Goal: Obtain resource: Download file/media

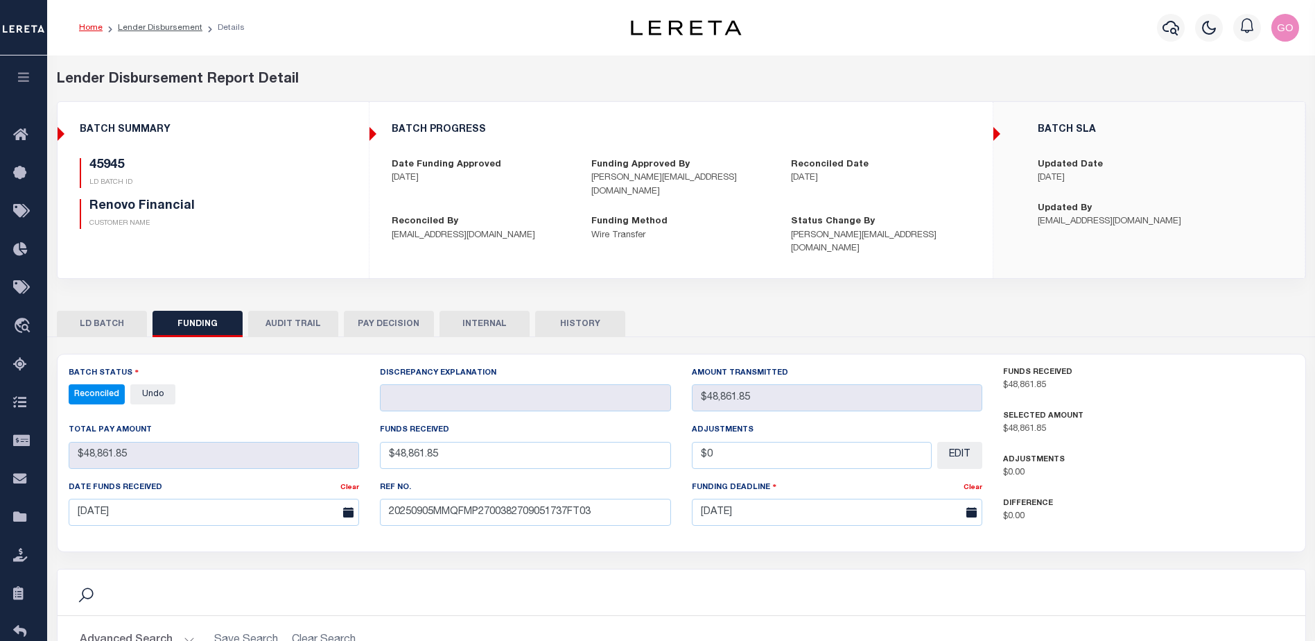
select select "100"
click at [1176, 28] on icon "button" at bounding box center [1170, 27] width 17 height 17
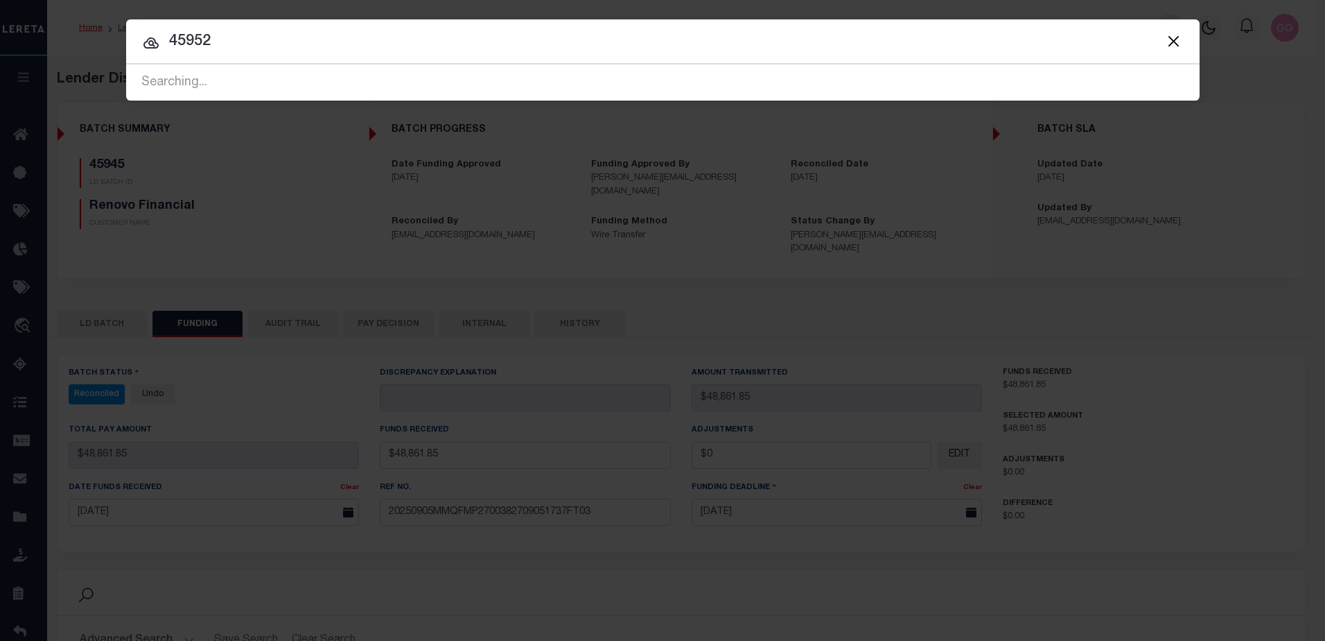
type input "45952"
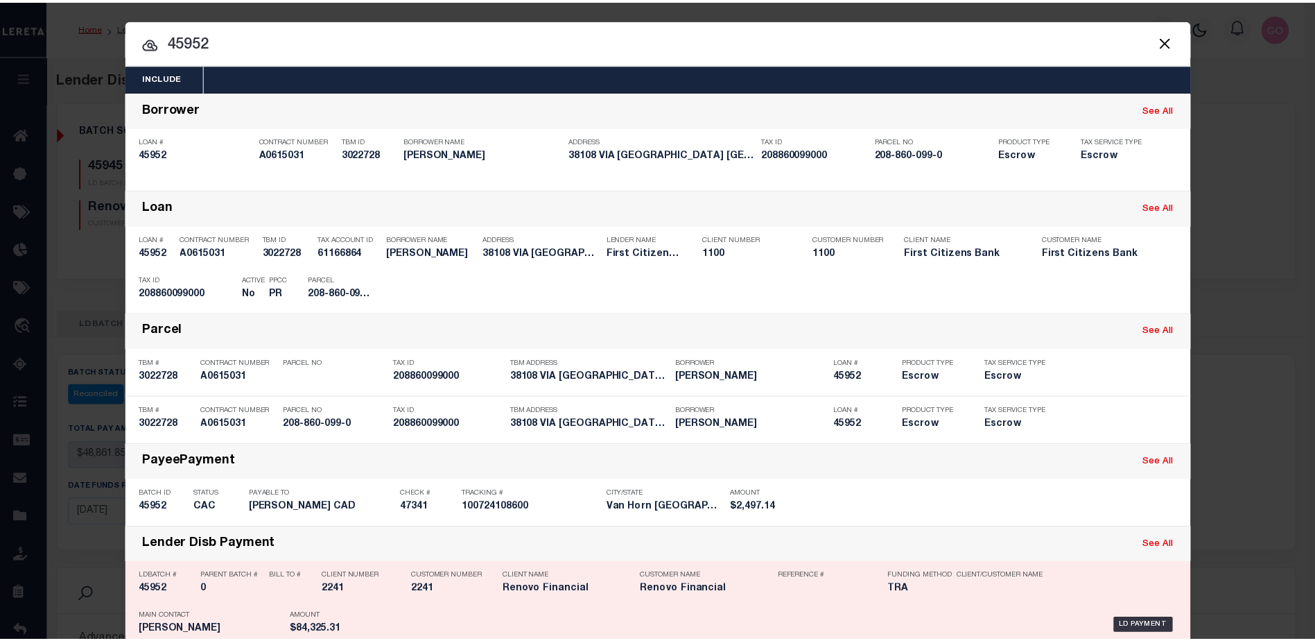
scroll to position [116, 0]
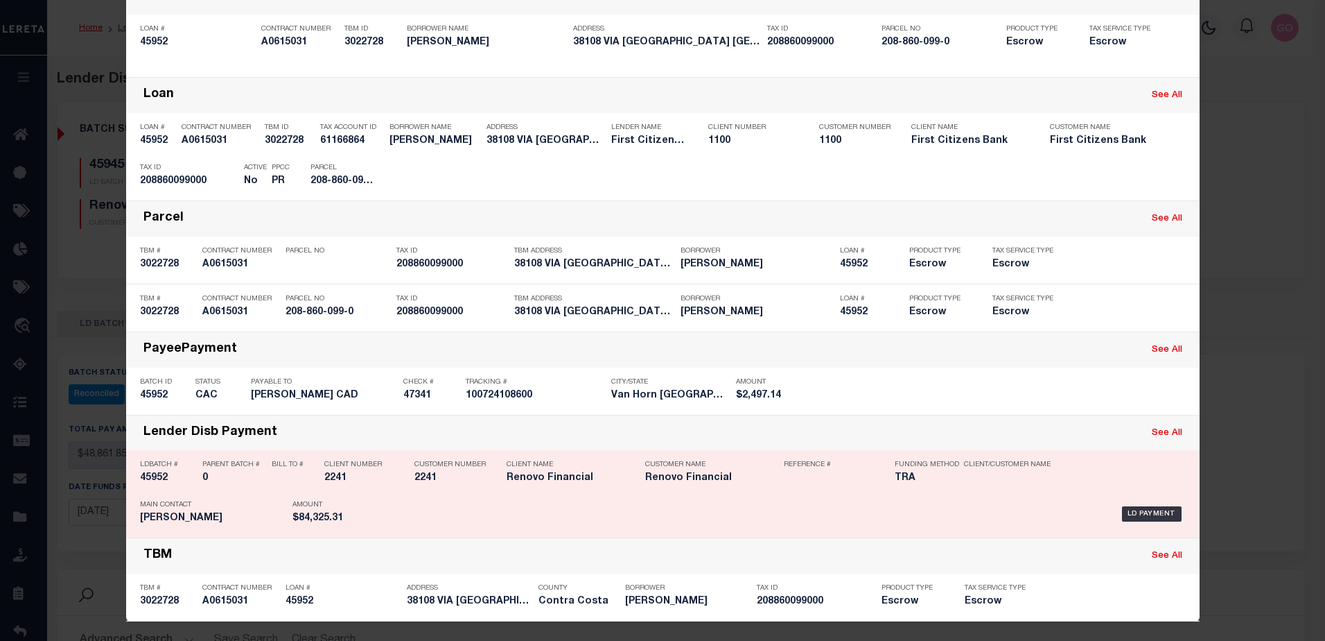
click at [158, 479] on h5 "45952" at bounding box center [167, 478] width 55 height 12
checkbox input "true"
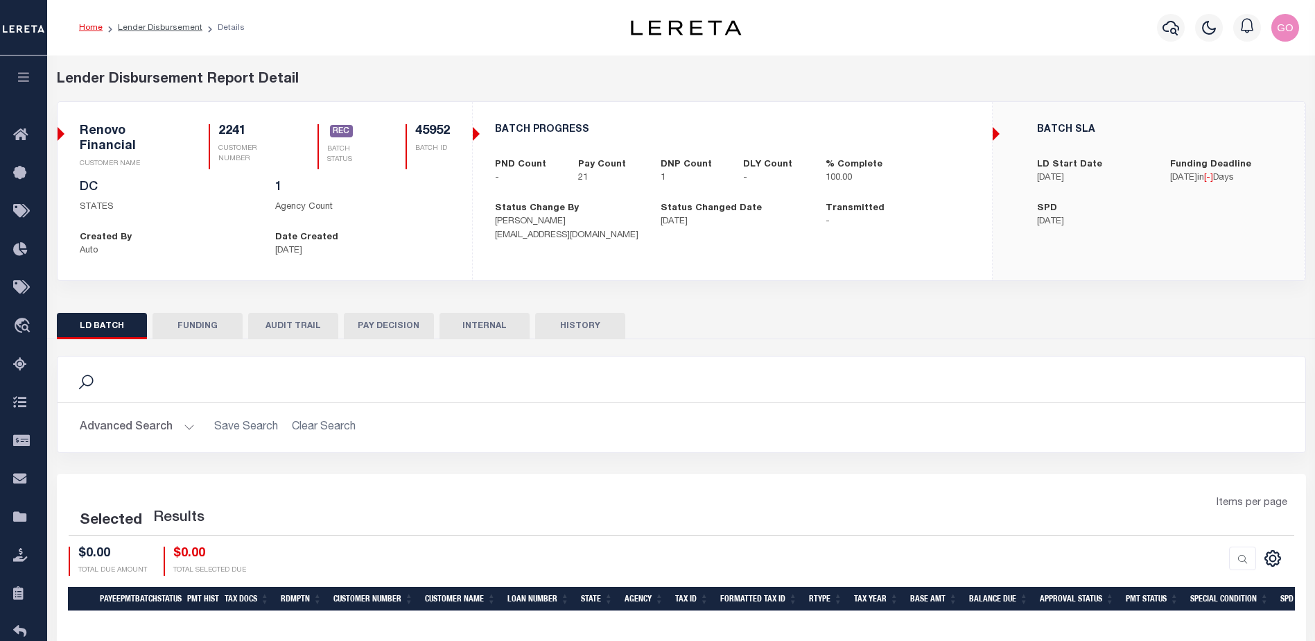
click at [209, 322] on button "FUNDING" at bounding box center [198, 326] width 90 height 26
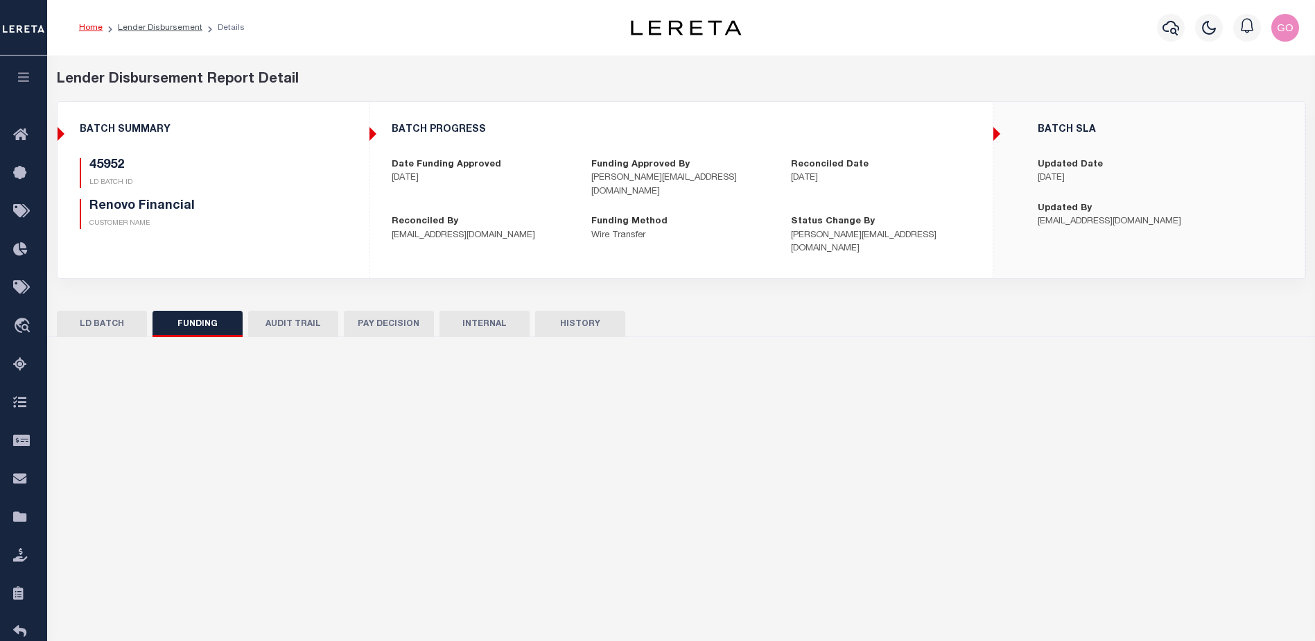
type input "$84,325.31"
type input "$0"
select select "100"
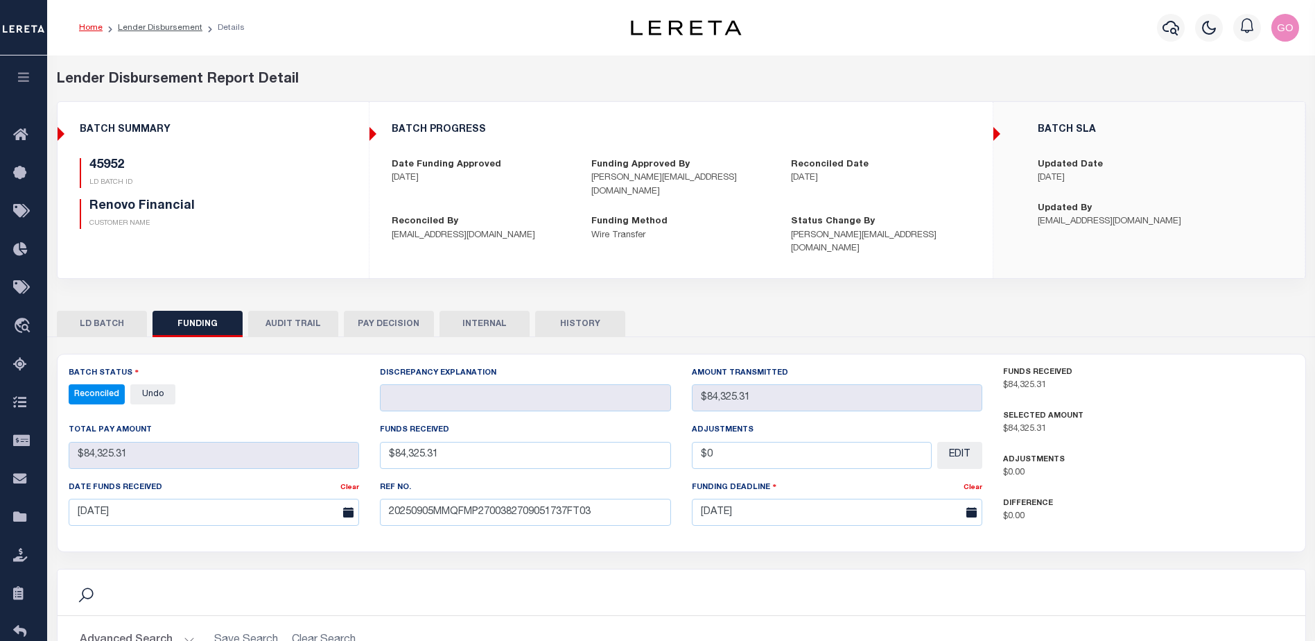
select select "100"
drag, startPoint x: 304, startPoint y: 203, endPoint x: 304, endPoint y: 211, distance: 8.3
click at [304, 203] on h5 "Renovo Financial" at bounding box center [201, 206] width 224 height 15
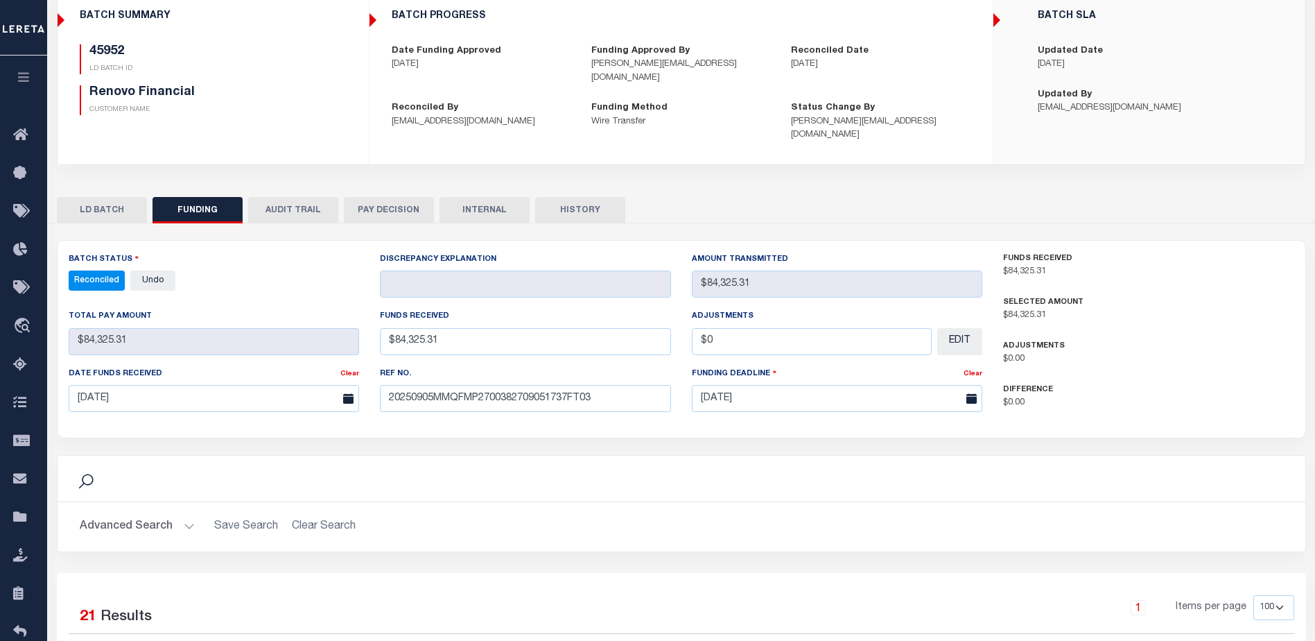
scroll to position [277, 0]
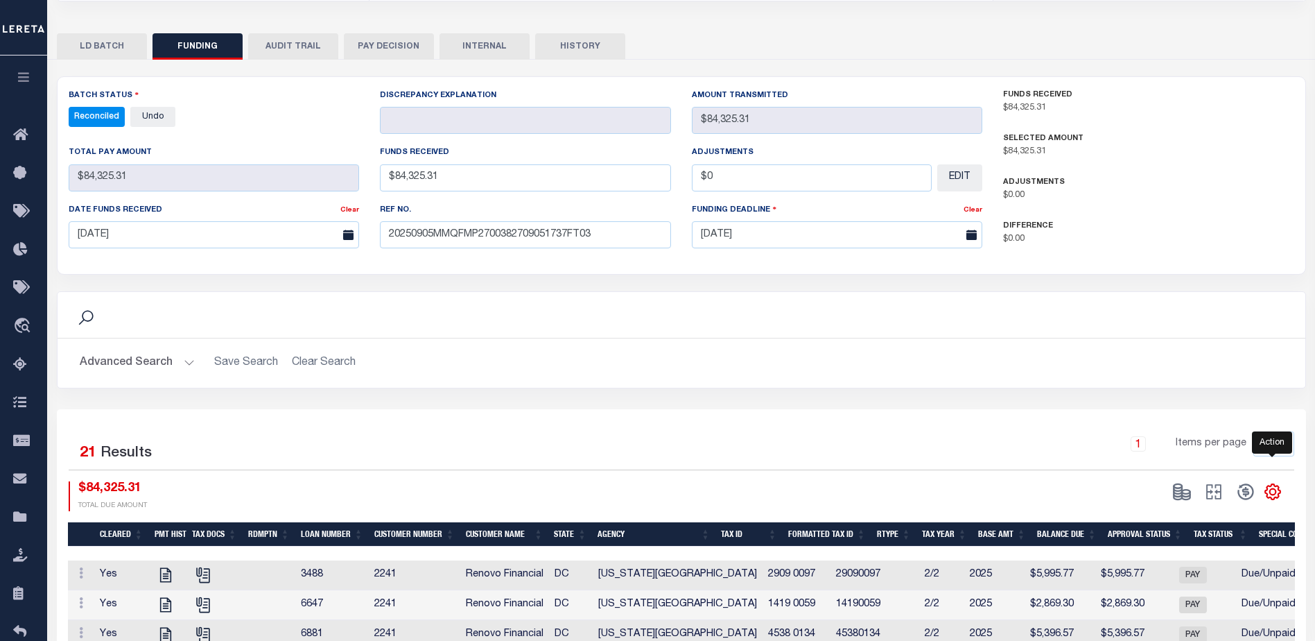
click at [1271, 489] on icon "" at bounding box center [1272, 492] width 6 height 6
click at [1196, 293] on link "CSV" at bounding box center [1215, 306] width 135 height 27
click at [934, 308] on div "Search" at bounding box center [682, 315] width 1226 height 24
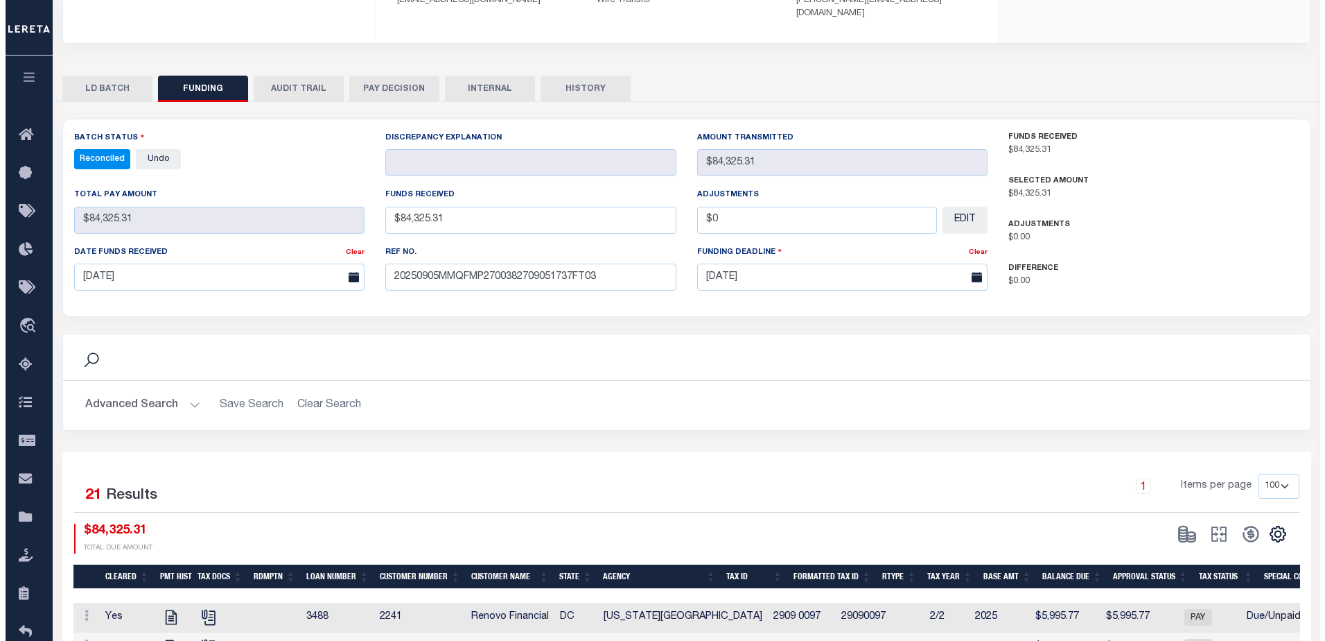
scroll to position [0, 0]
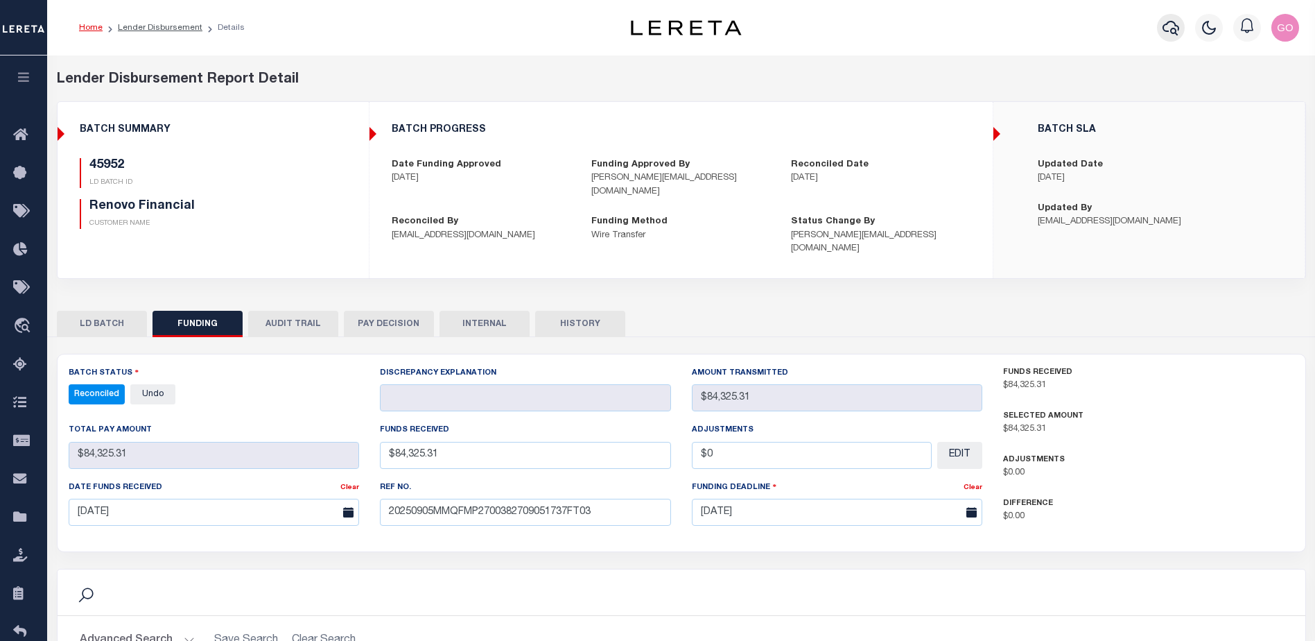
click at [1167, 28] on icon "button" at bounding box center [1170, 27] width 17 height 17
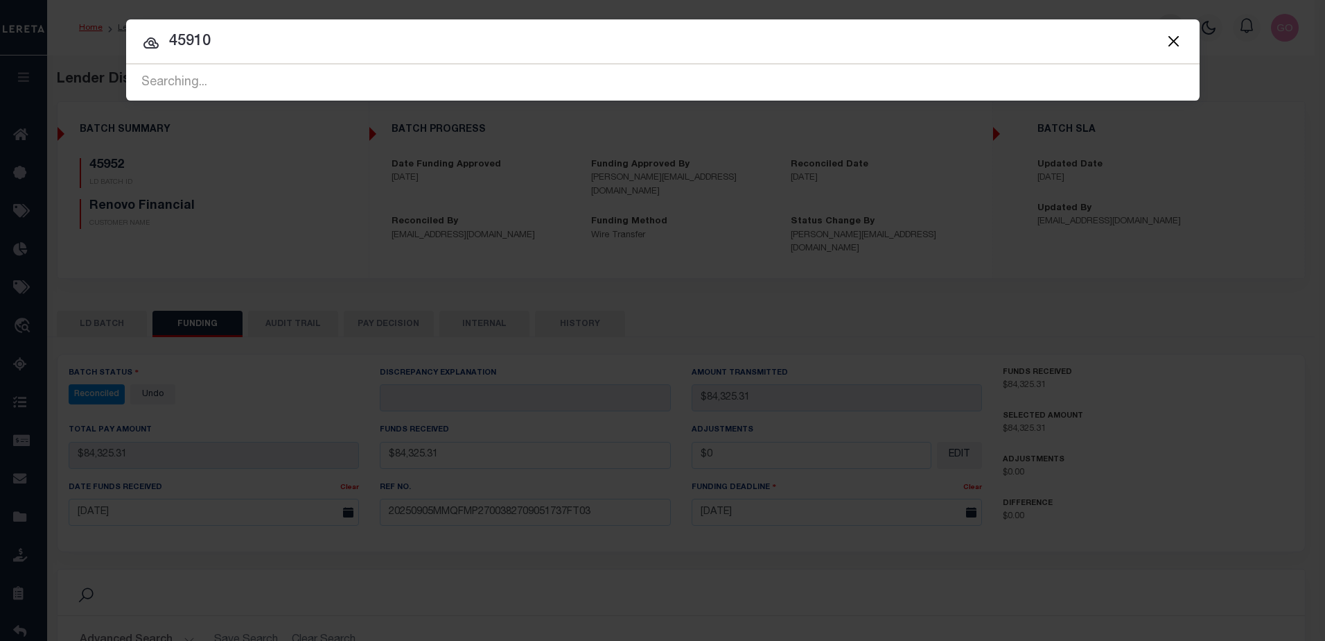
type input "45910"
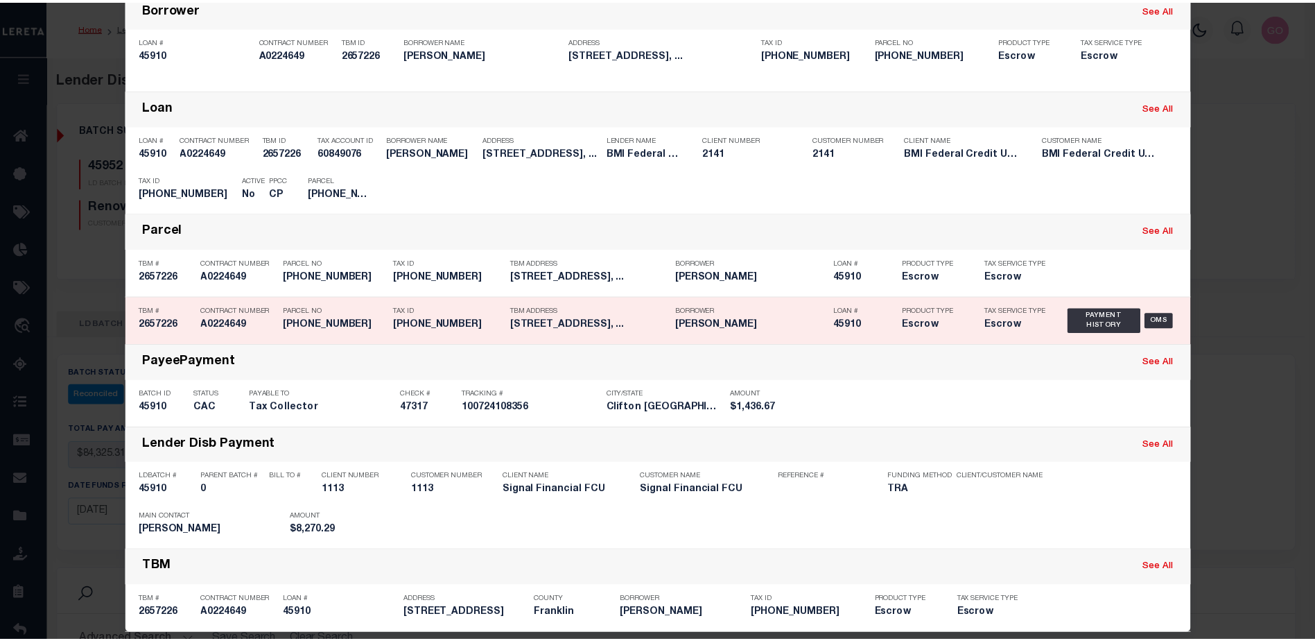
scroll to position [116, 0]
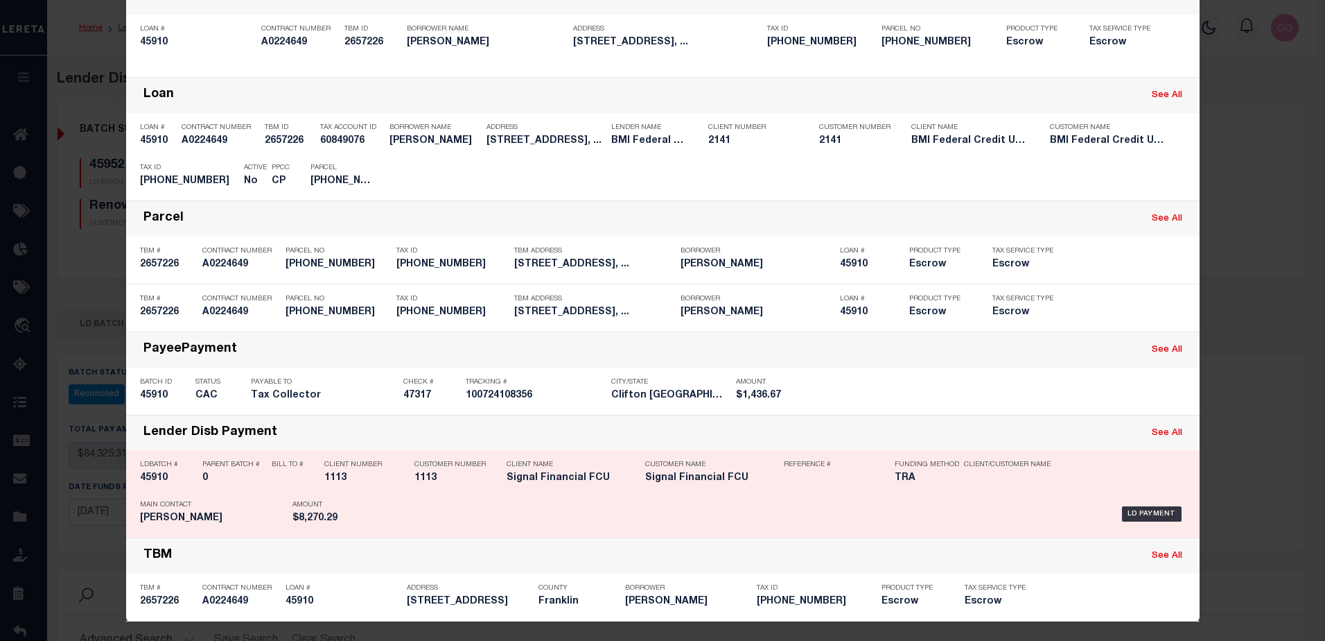
click at [148, 477] on h5 "45910" at bounding box center [167, 478] width 55 height 12
checkbox input "true"
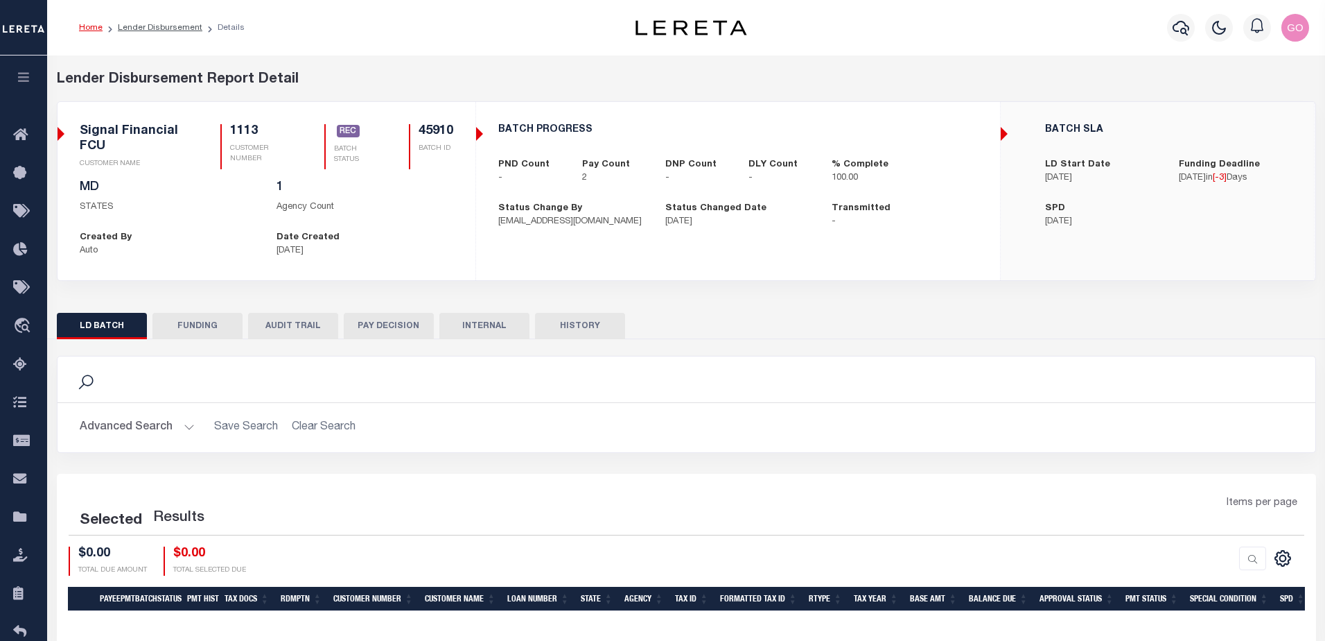
click at [195, 320] on button "FUNDING" at bounding box center [198, 326] width 90 height 26
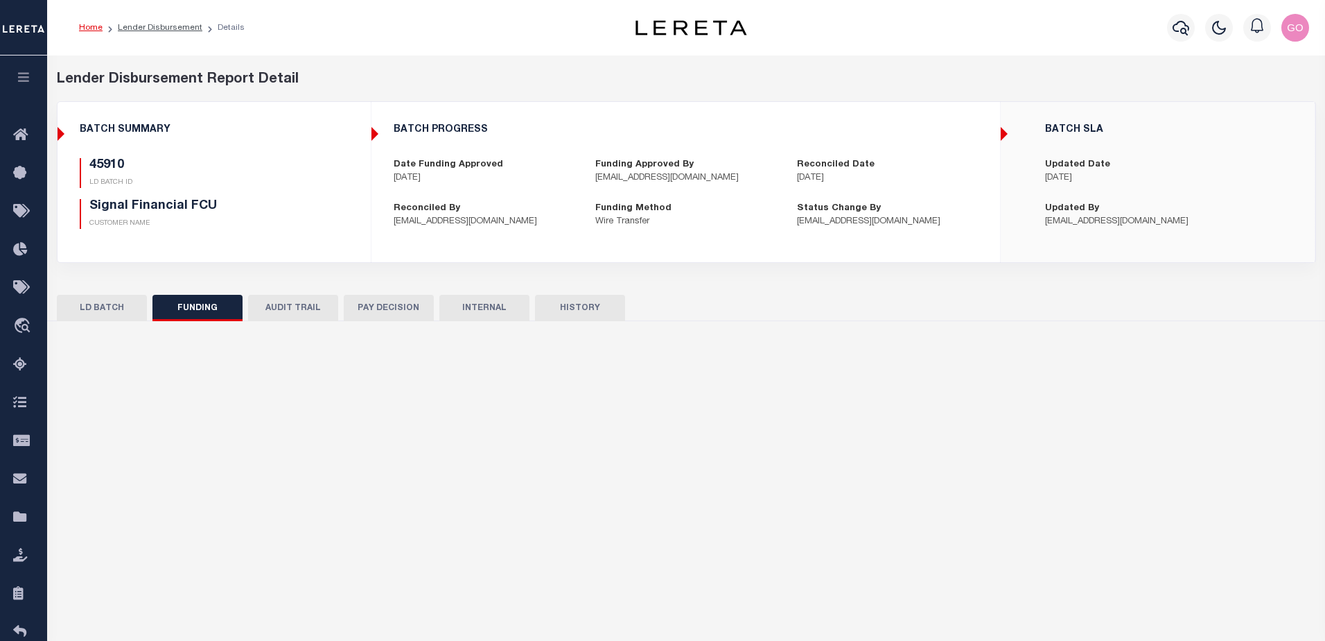
select select "100"
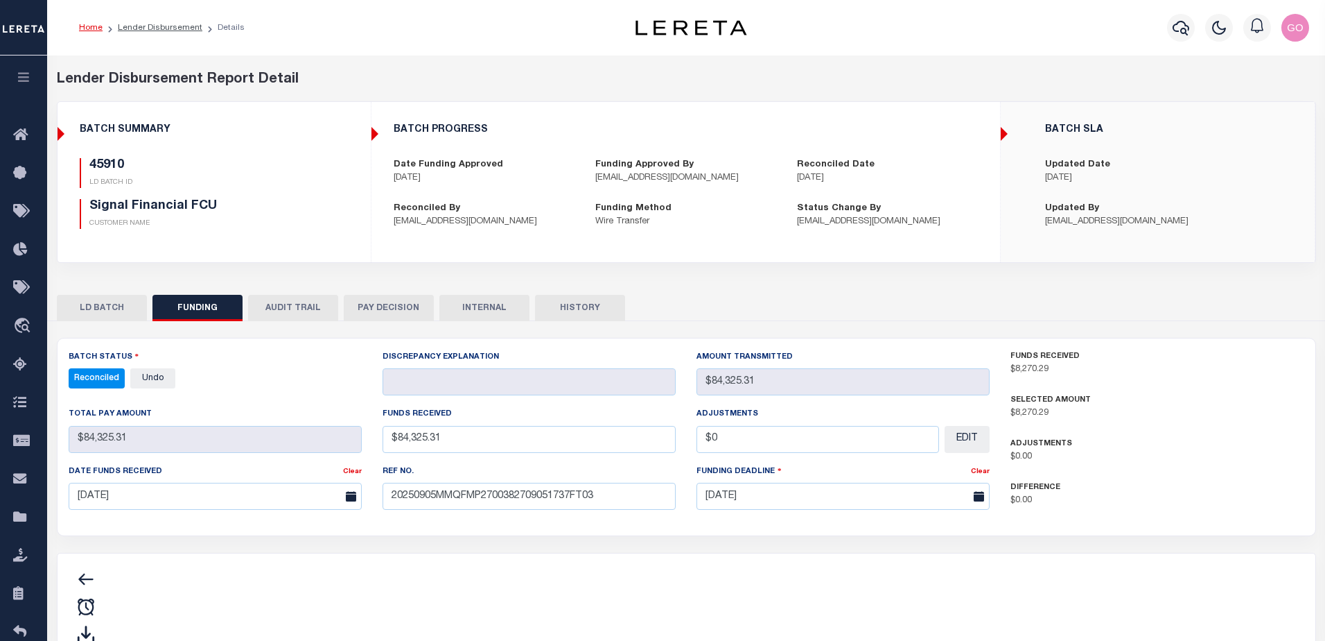
type input "$8,270.29"
type input "$0"
type input "20250905MMQFMP2700341109051551FT03"
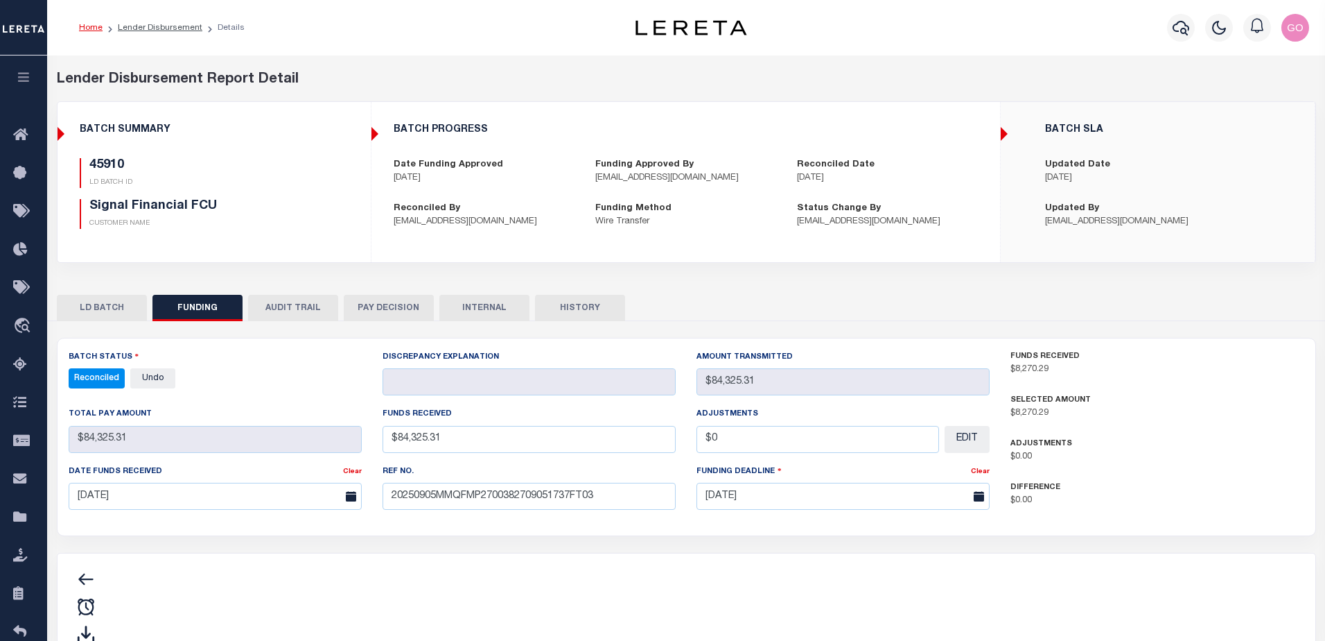
type input "[DATE]"
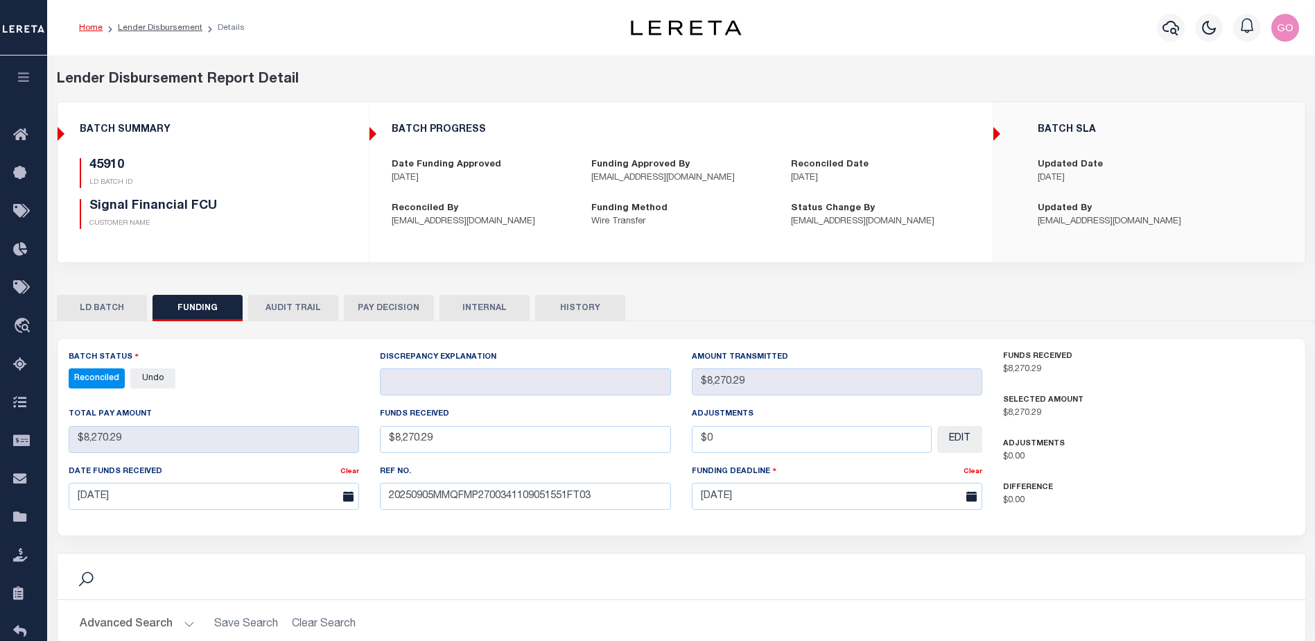
select select "100"
click at [303, 230] on div "45910 LD BATCH ID Signal Financial FCU CUSTOMER NAME" at bounding box center [213, 199] width 288 height 82
click at [505, 306] on button "INTERNAL" at bounding box center [484, 308] width 90 height 26
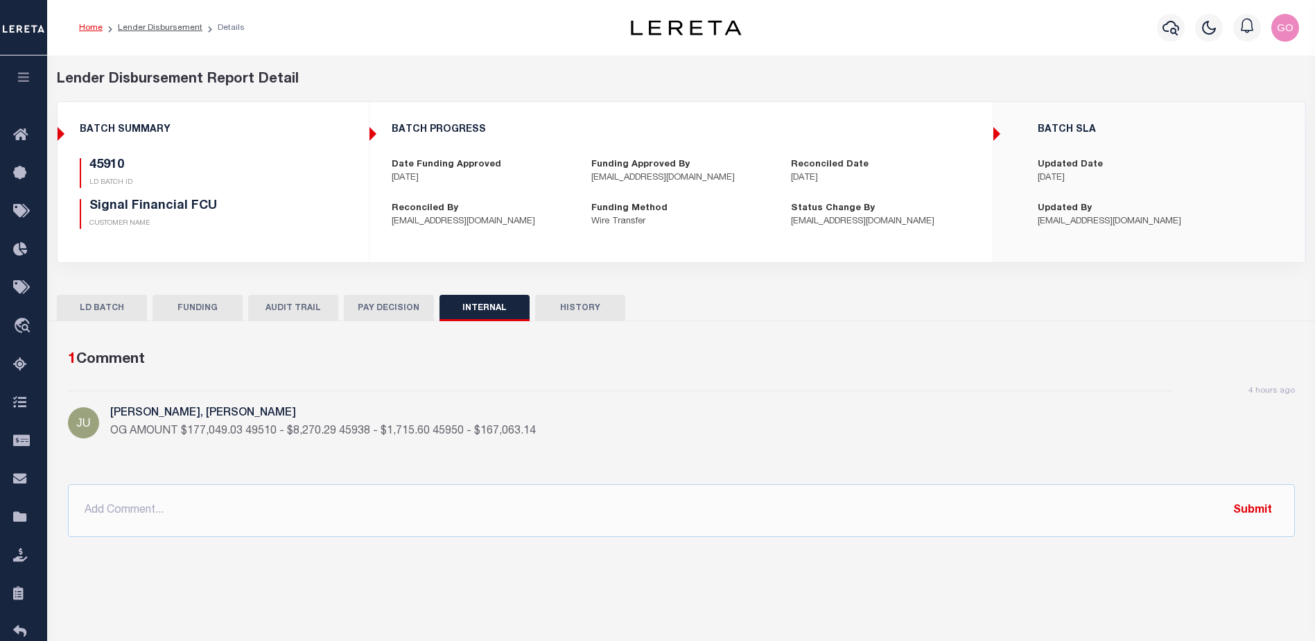
click at [356, 370] on div "1 Comment" at bounding box center [678, 360] width 1221 height 22
click at [218, 306] on button "FUNDING" at bounding box center [198, 308] width 90 height 26
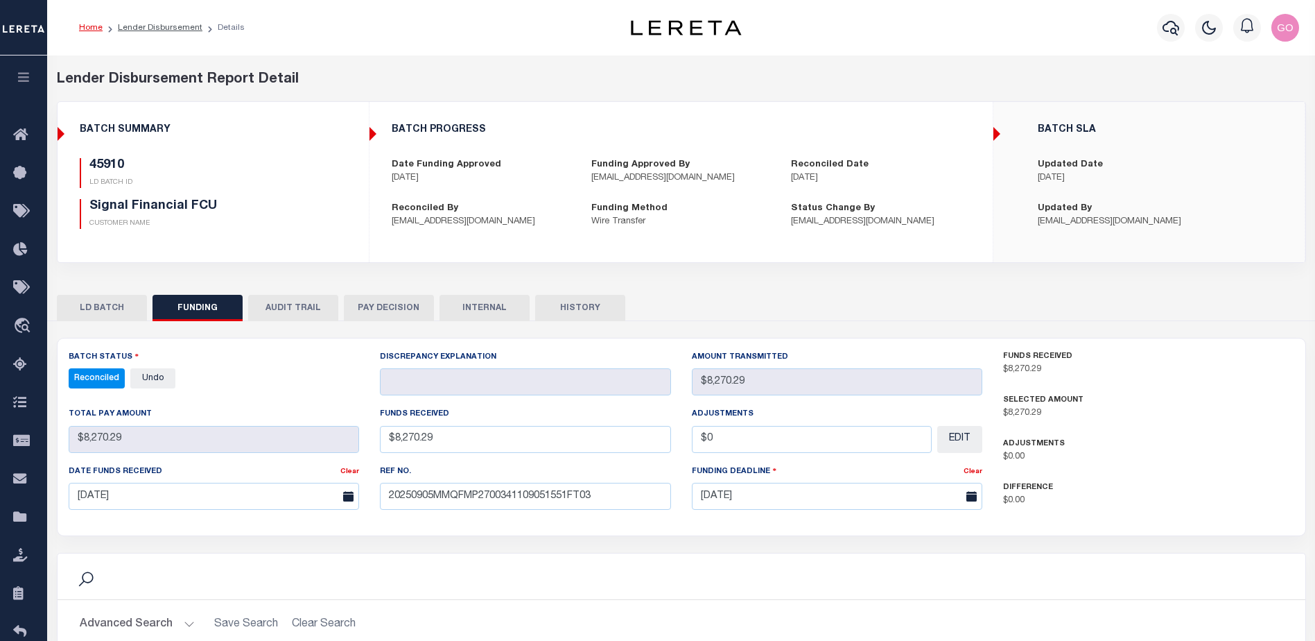
scroll to position [277, 0]
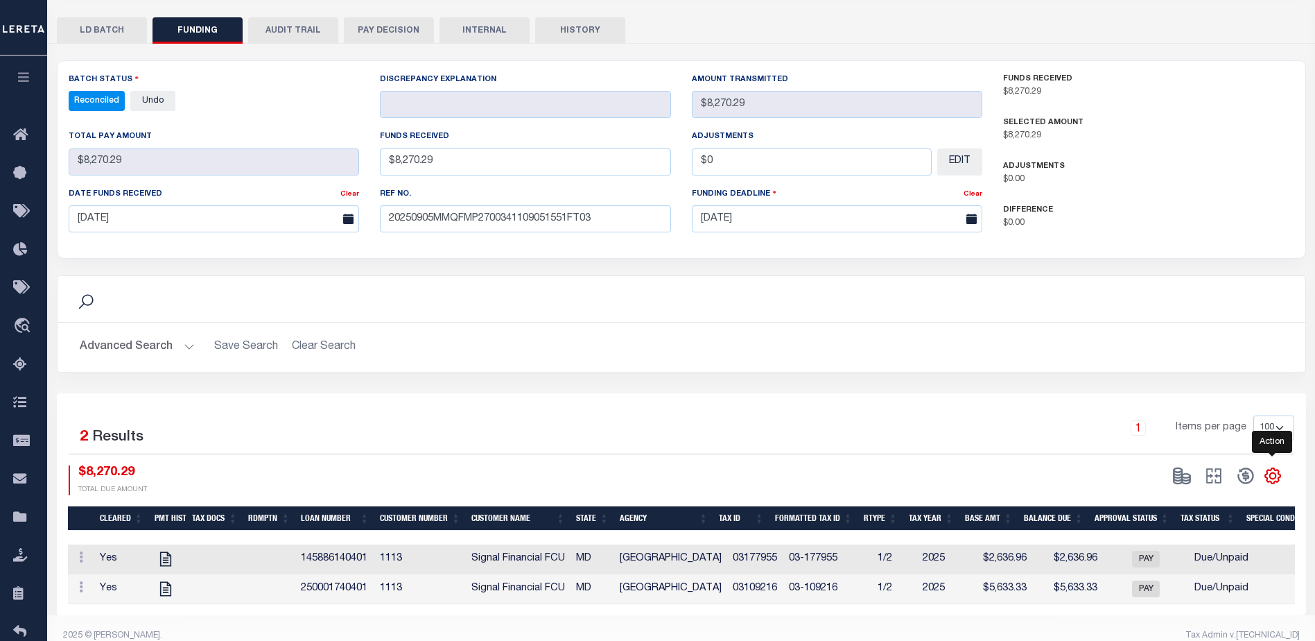
click at [1271, 478] on icon "" at bounding box center [1273, 476] width 18 height 18
click at [1180, 293] on span "CSV" at bounding box center [1172, 289] width 21 height 10
drag, startPoint x: 763, startPoint y: 300, endPoint x: 837, endPoint y: 399, distance: 123.2
click at [765, 301] on div "Search" at bounding box center [682, 299] width 1226 height 24
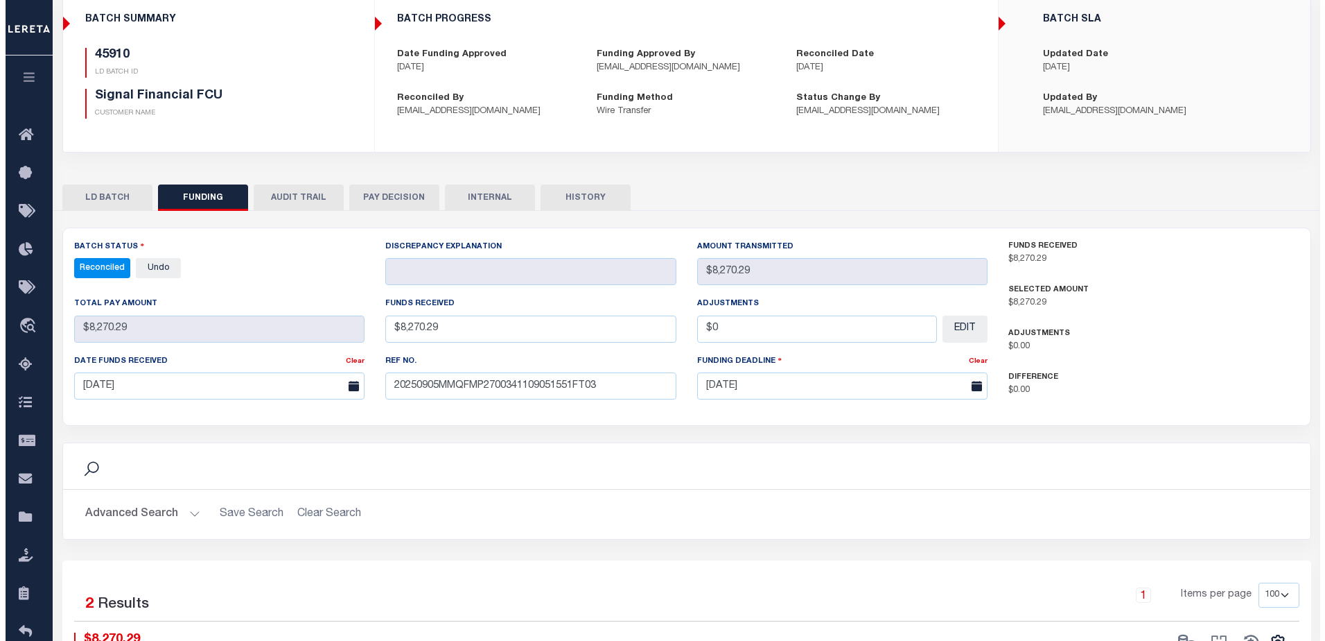
scroll to position [0, 0]
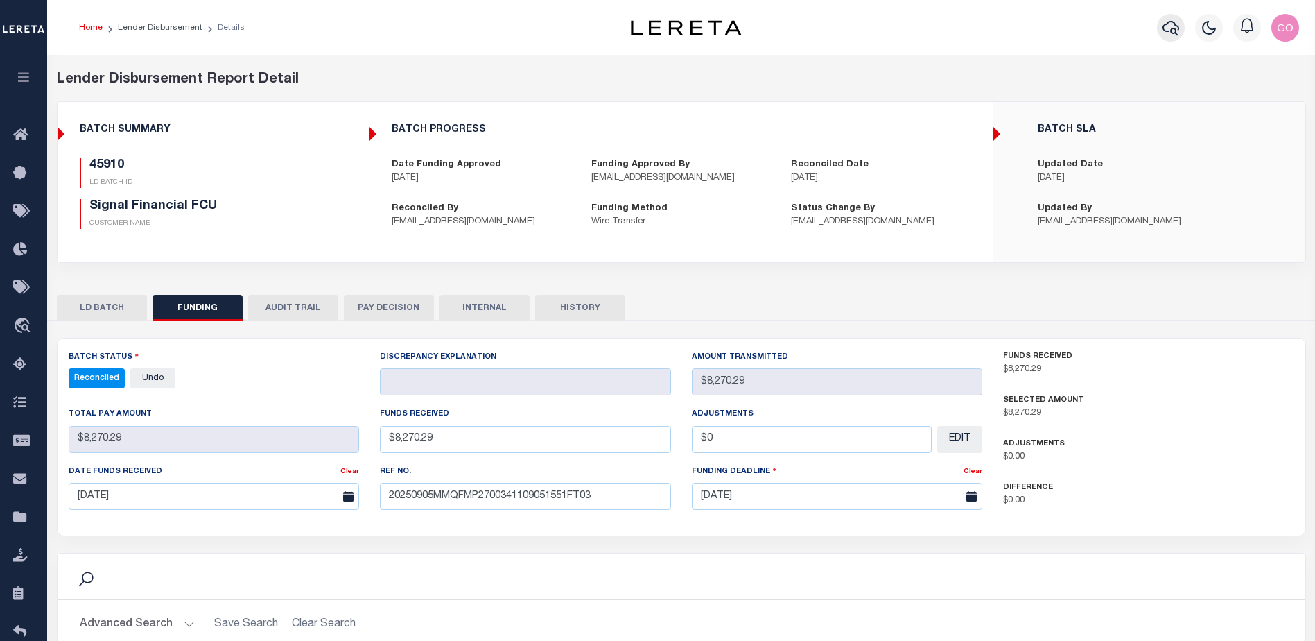
click at [1169, 35] on icon "button" at bounding box center [1170, 27] width 17 height 17
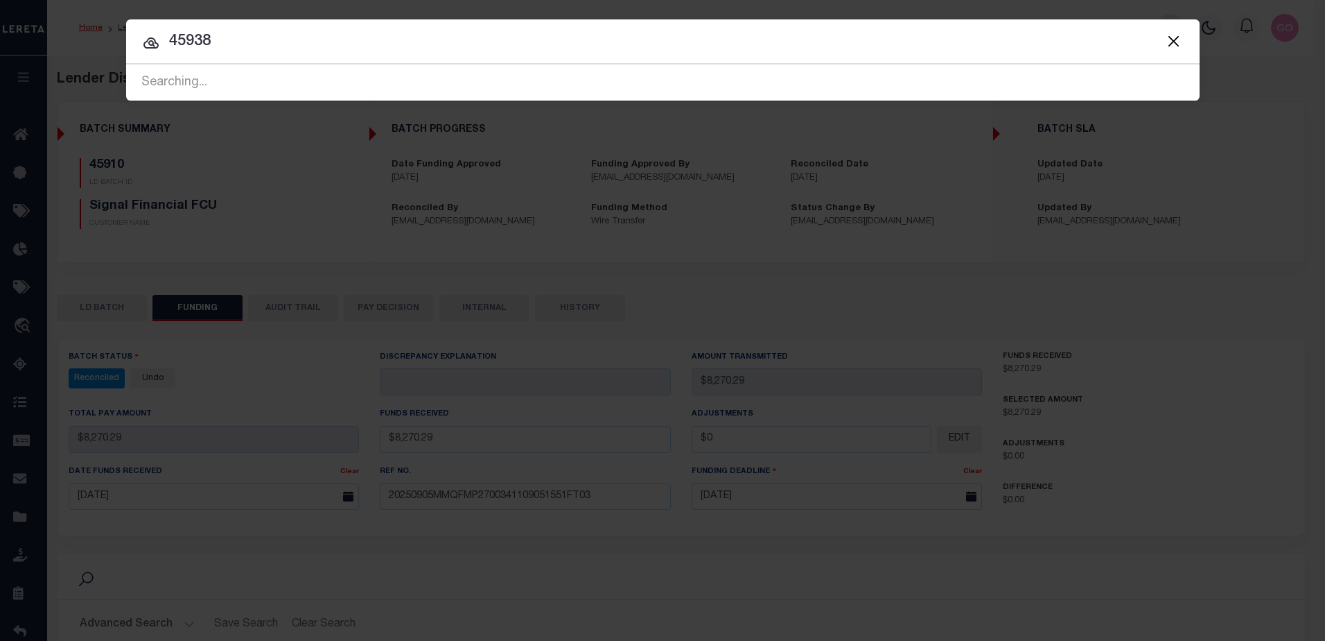
type input "45938"
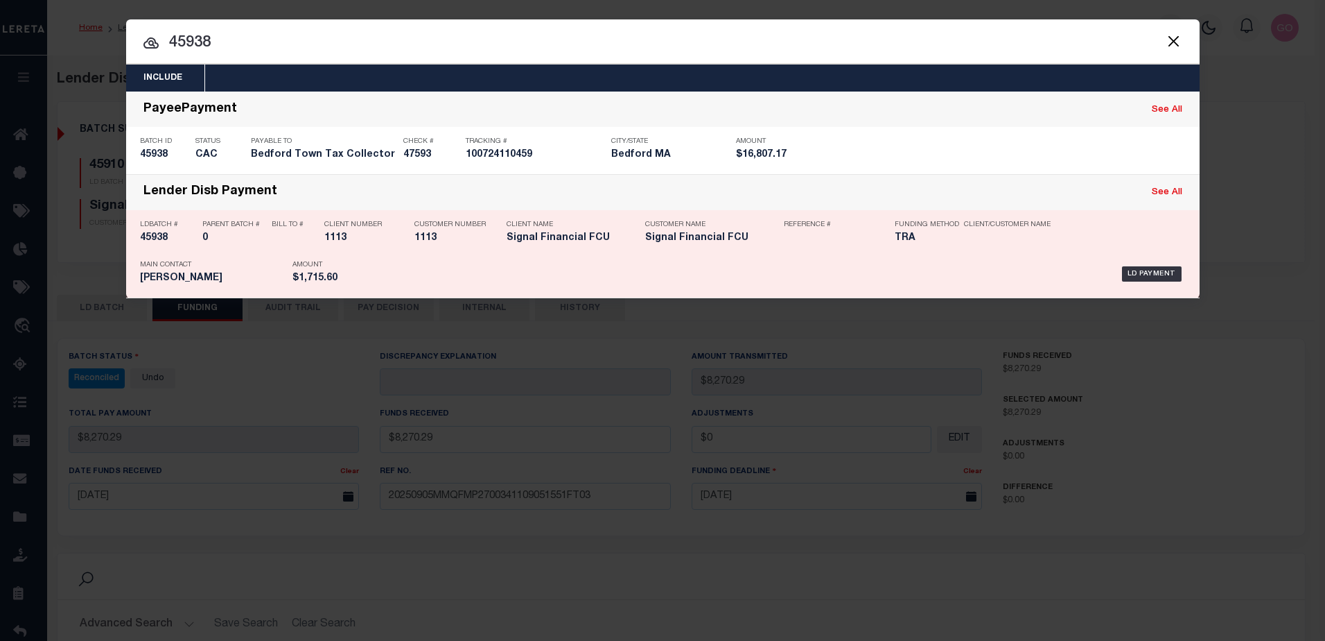
click at [157, 239] on h5 "45938" at bounding box center [167, 238] width 55 height 12
checkbox input "true"
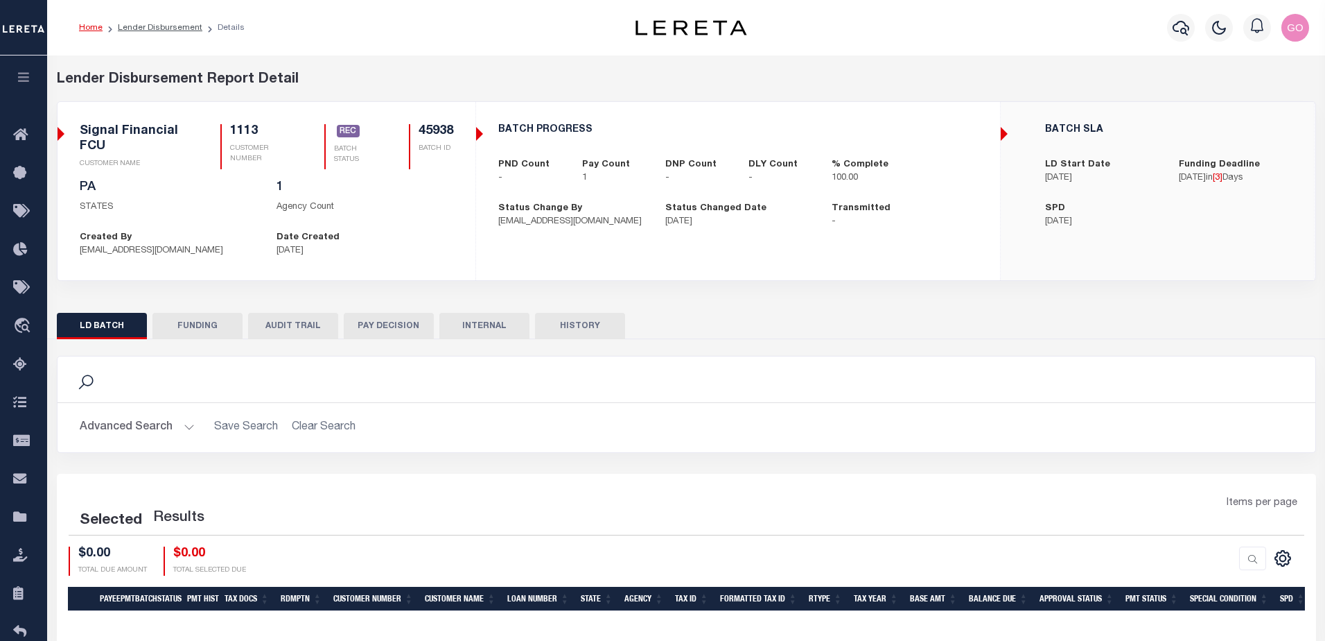
click at [201, 324] on button "FUNDING" at bounding box center [198, 326] width 90 height 26
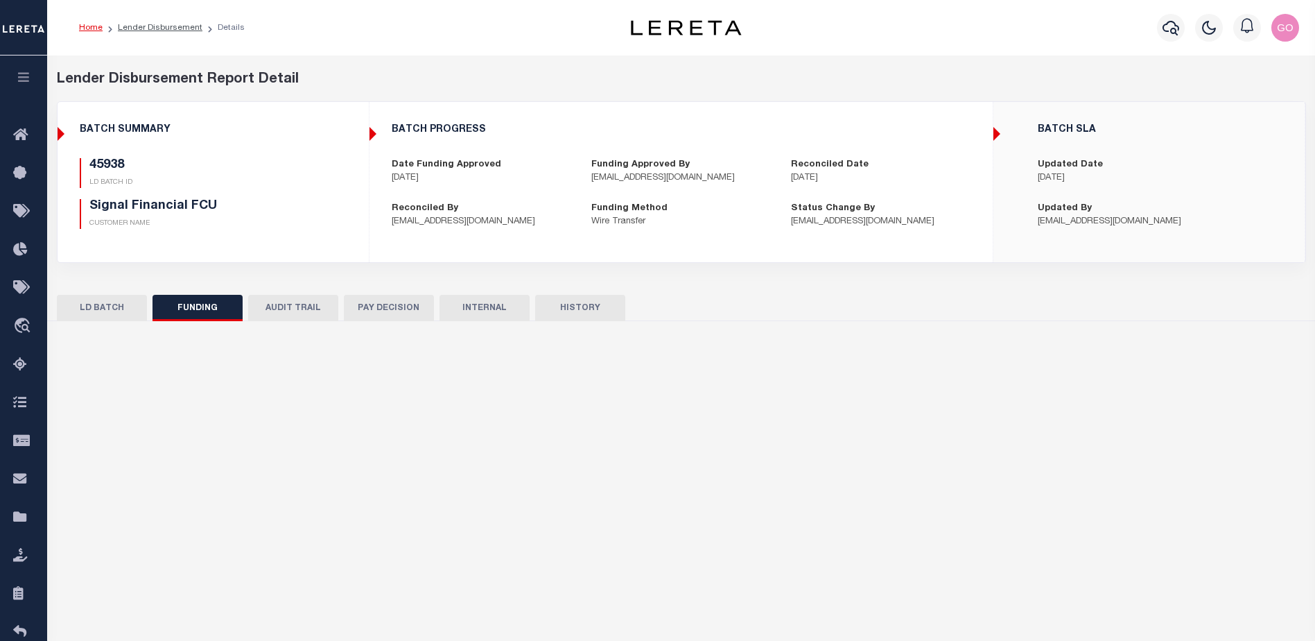
type input "$1,715.6"
type input "$0"
type input "[DATE]"
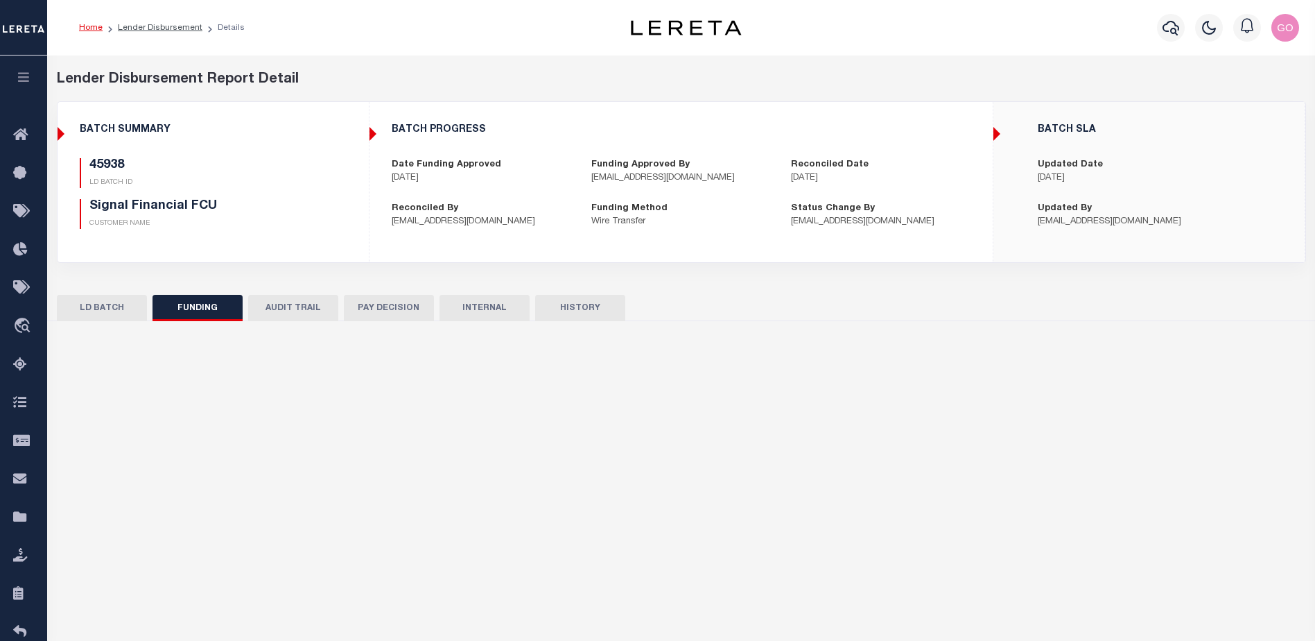
select select "100"
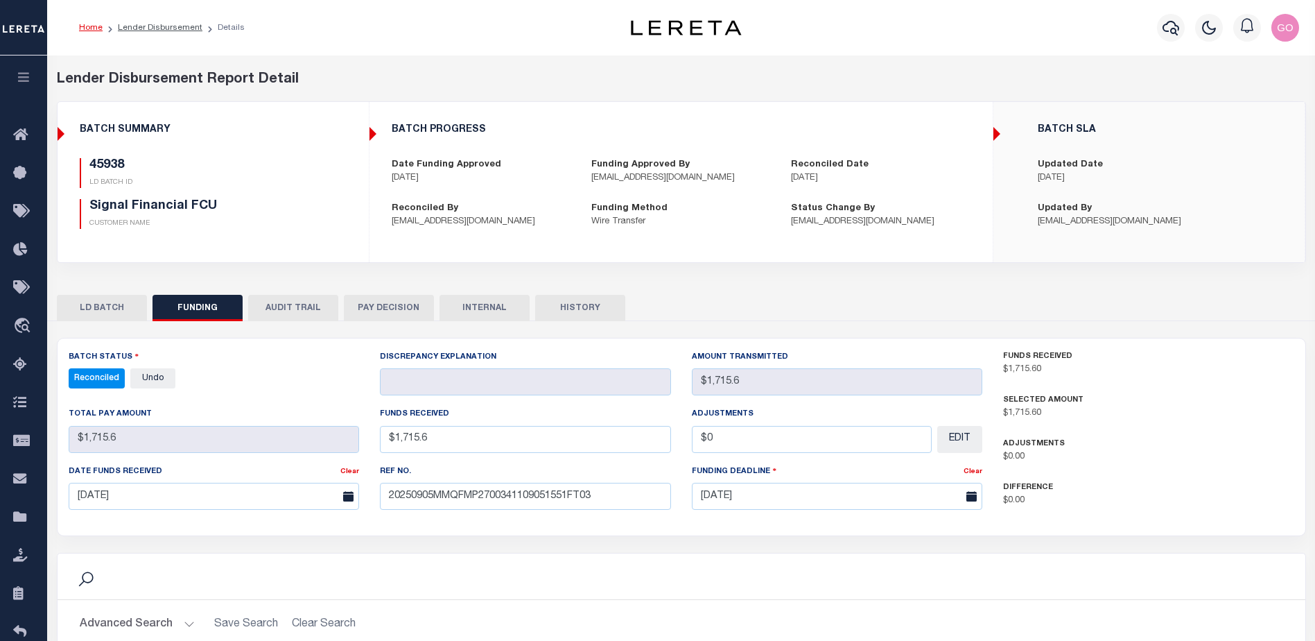
select select "100"
click at [270, 171] on h5 "45938" at bounding box center [201, 165] width 224 height 15
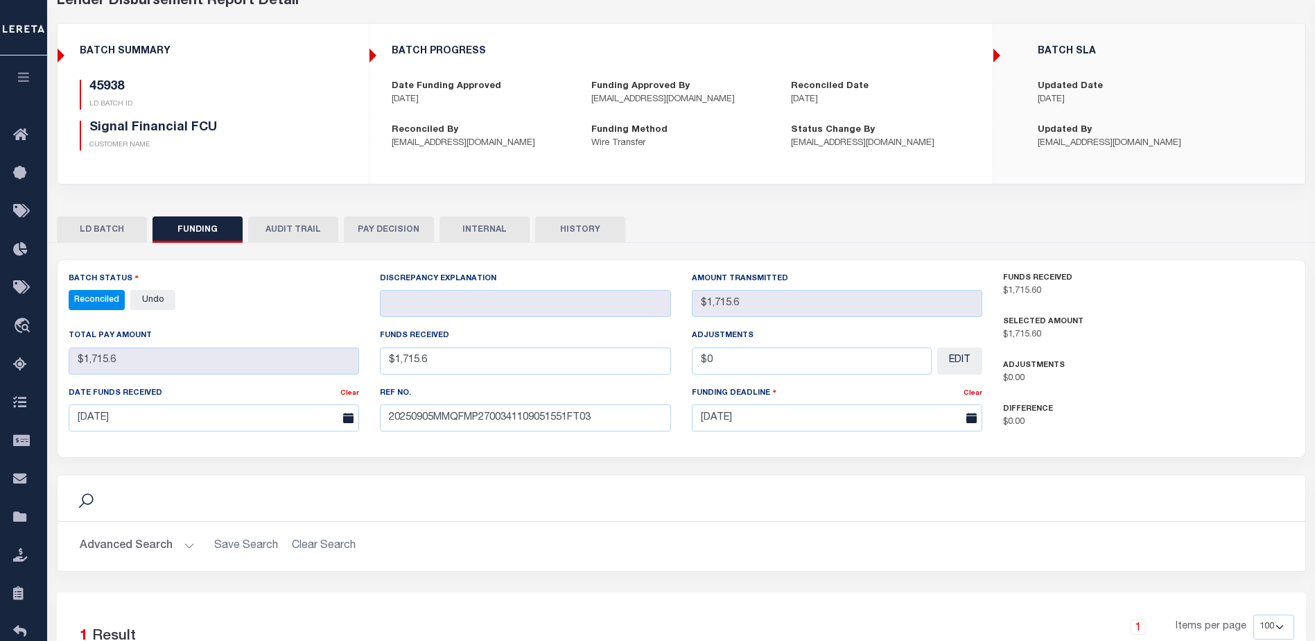
scroll to position [208, 0]
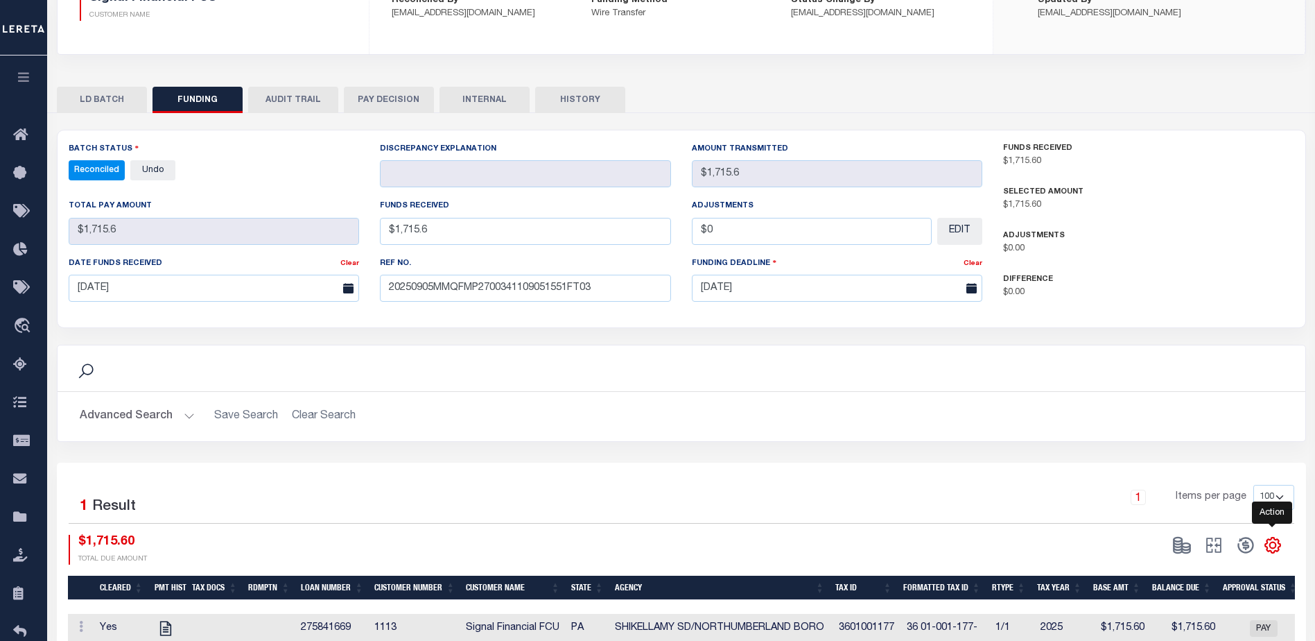
drag, startPoint x: 1273, startPoint y: 550, endPoint x: 1271, endPoint y: 542, distance: 7.8
click at [1273, 548] on icon "" at bounding box center [1272, 545] width 6 height 6
click at [1183, 363] on span "CSV" at bounding box center [1172, 359] width 21 height 10
click at [838, 82] on div "LD BATCH FUNDING AUDIT TRAIL PAY DECISION INTERNAL HISTORY" at bounding box center [681, 366] width 1270 height 580
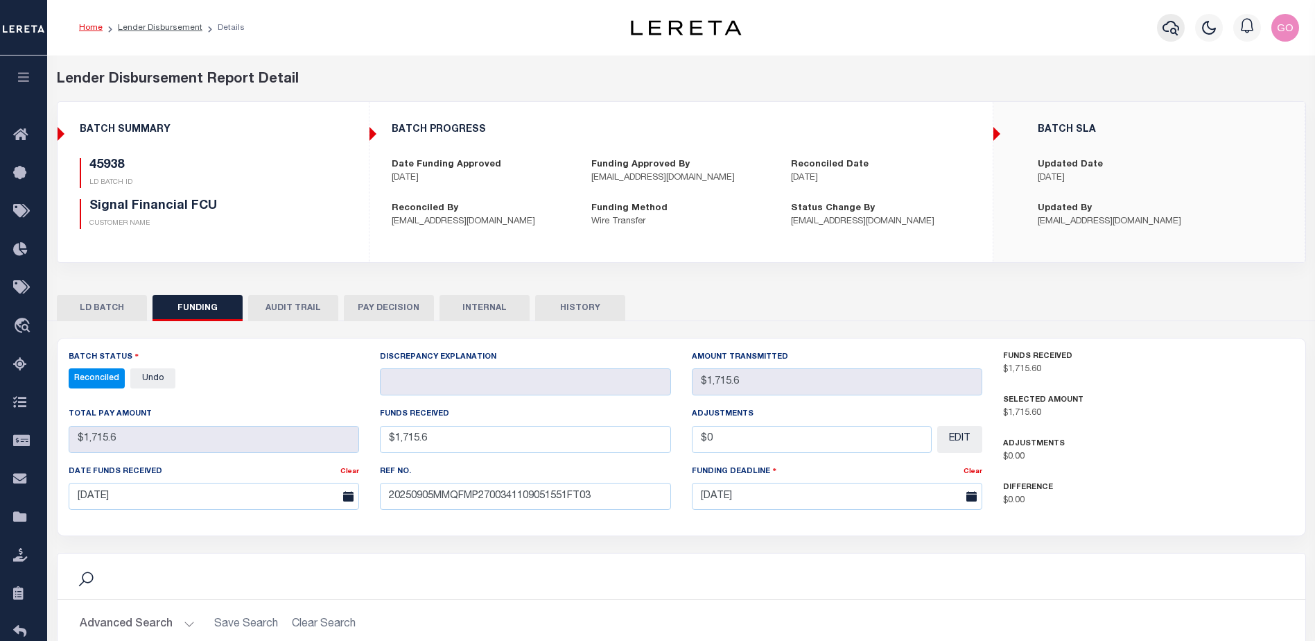
click at [1173, 26] on icon "button" at bounding box center [1170, 27] width 17 height 17
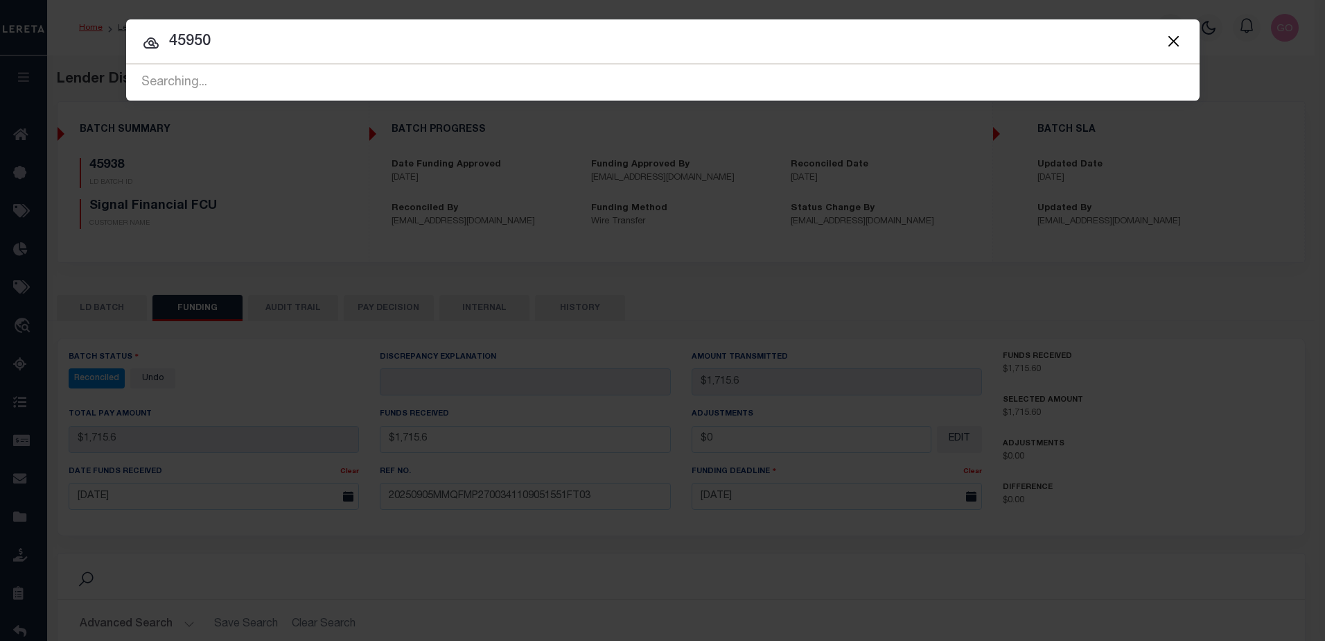
type input "45950"
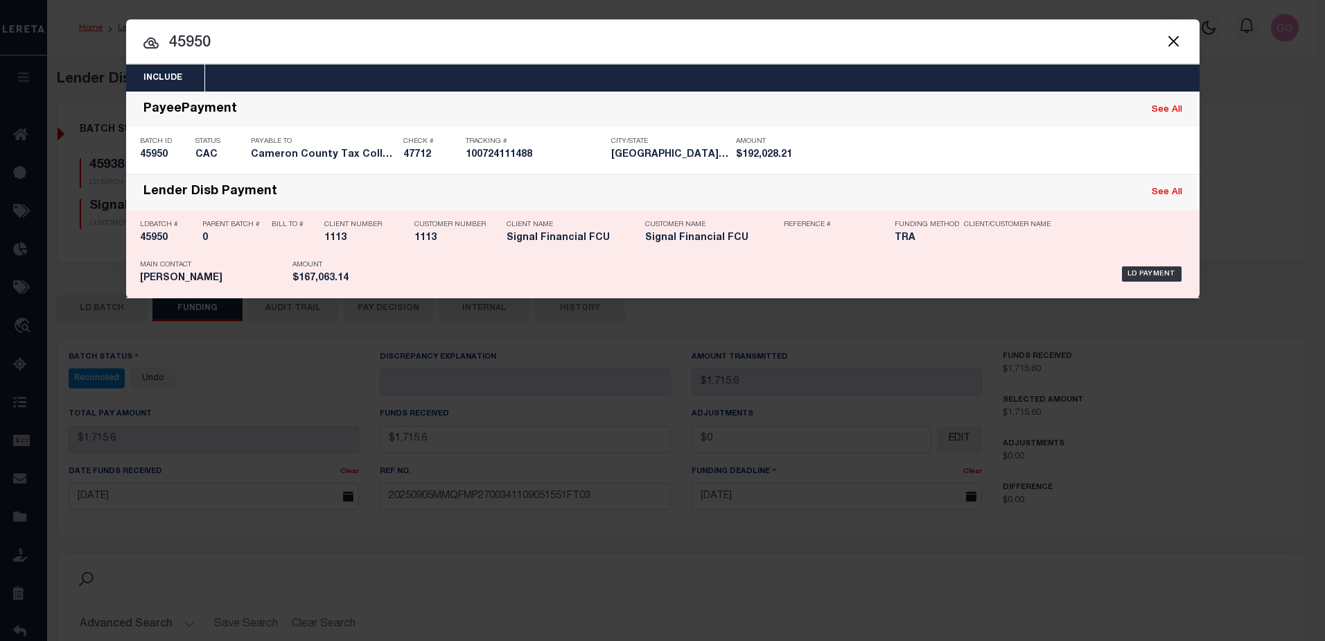
click at [162, 238] on h5 "45950" at bounding box center [167, 238] width 55 height 12
checkbox input "true"
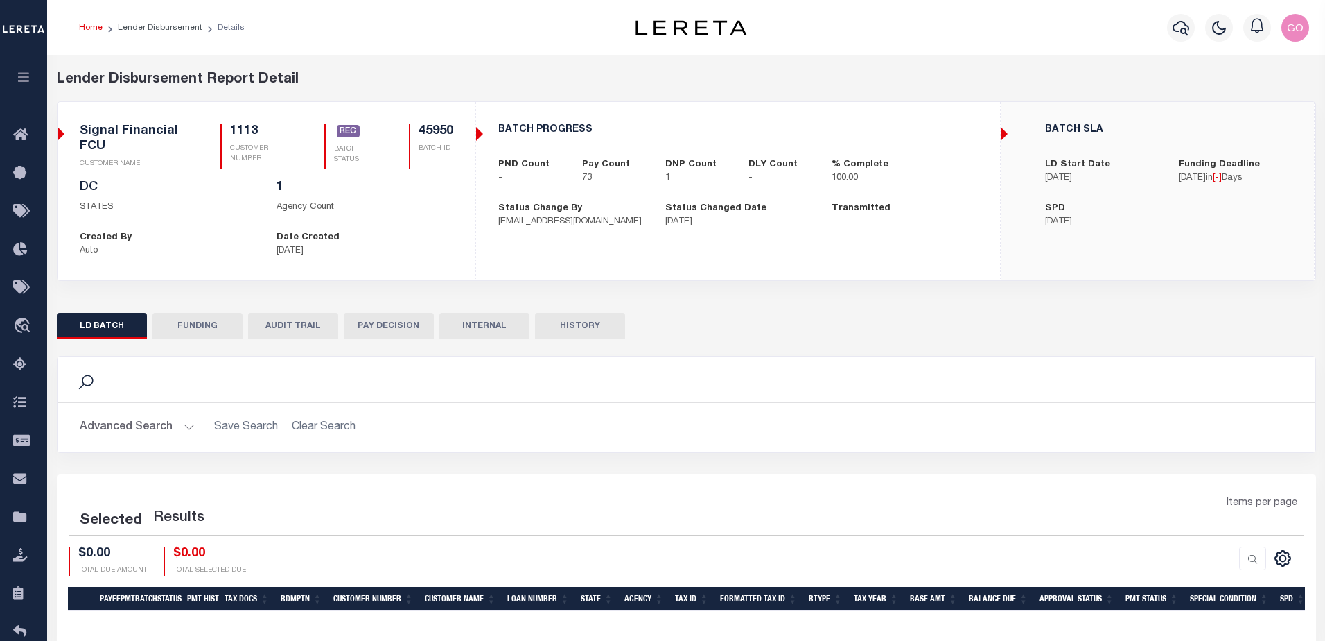
click at [204, 324] on button "FUNDING" at bounding box center [198, 326] width 90 height 26
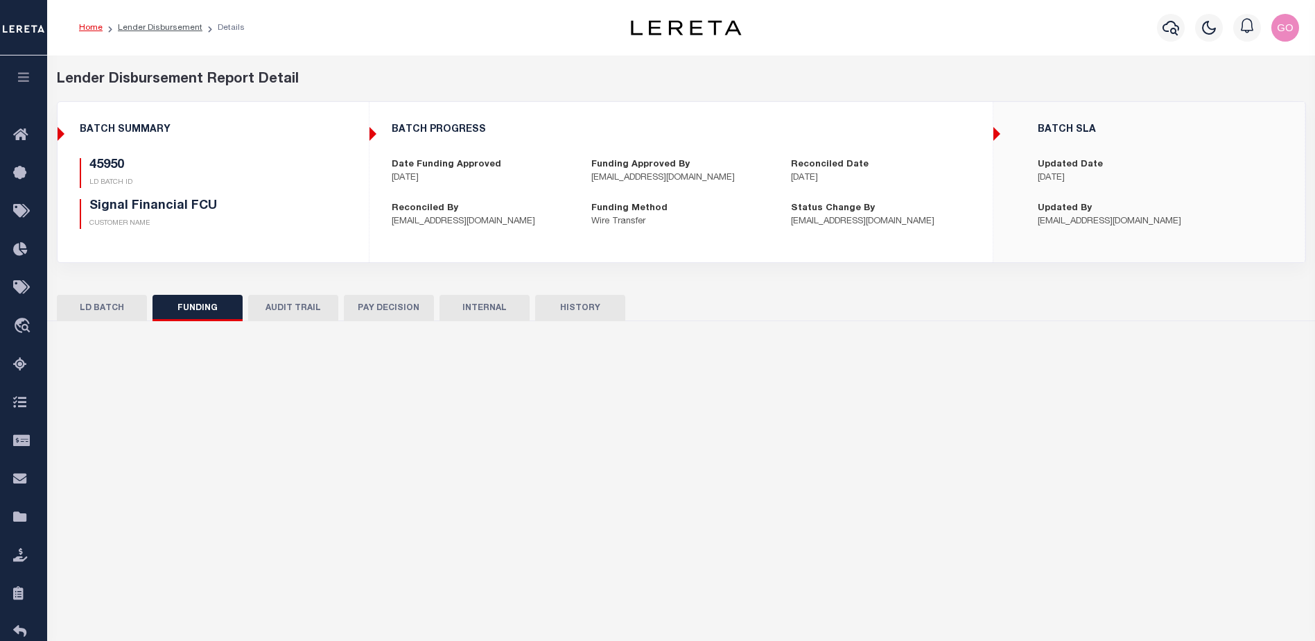
type input "$167,063.14"
type input "$0"
type input "[DATE]"
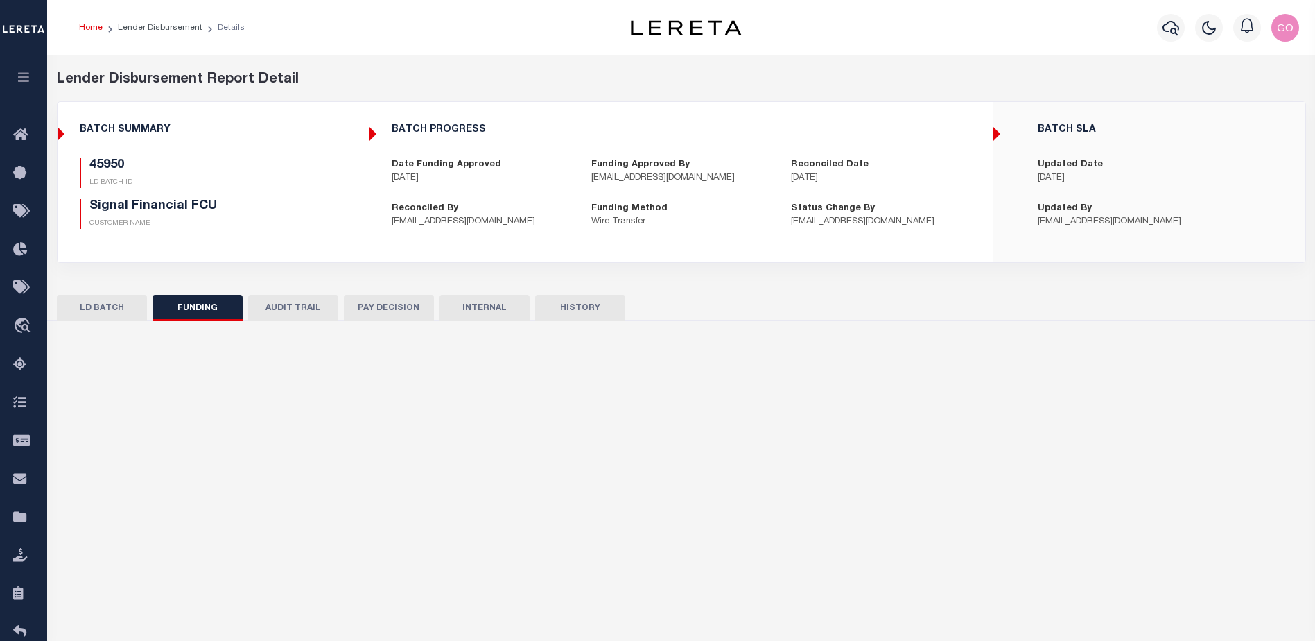
select select "100"
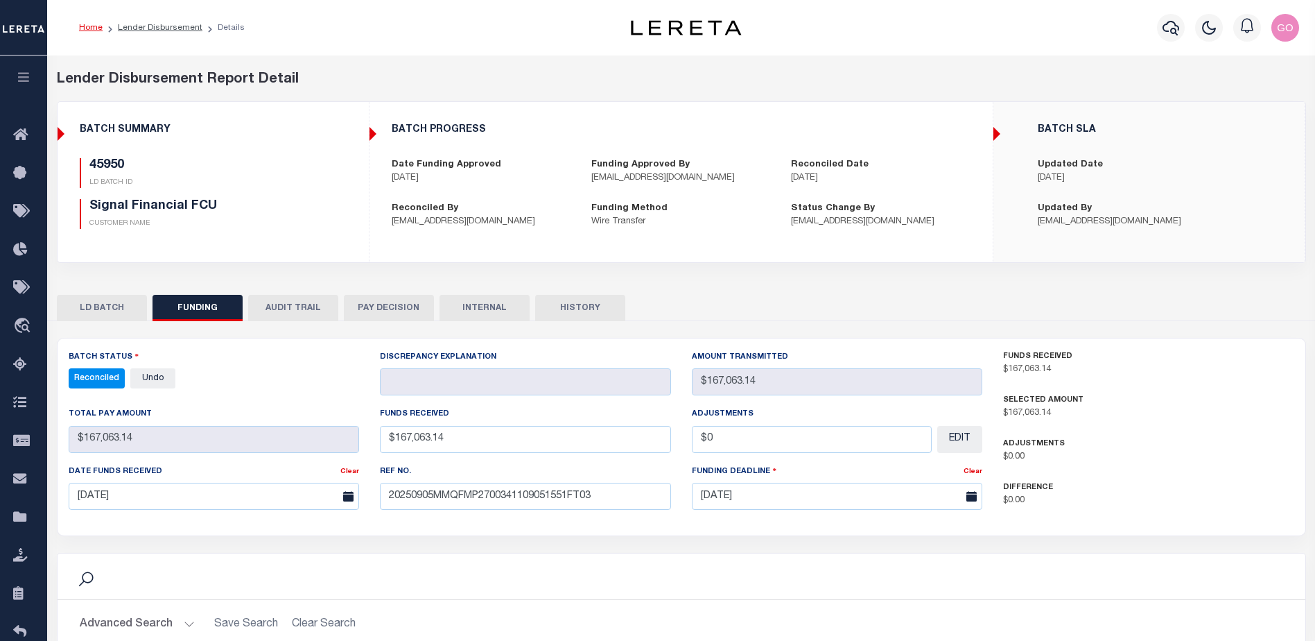
select select "100"
drag, startPoint x: 308, startPoint y: 245, endPoint x: 355, endPoint y: 254, distance: 48.0
click at [308, 244] on div "BATCH SUMMARY 45950 LD BATCH ID Signal Financial FCU CUSTOMER NAME" at bounding box center [213, 182] width 310 height 138
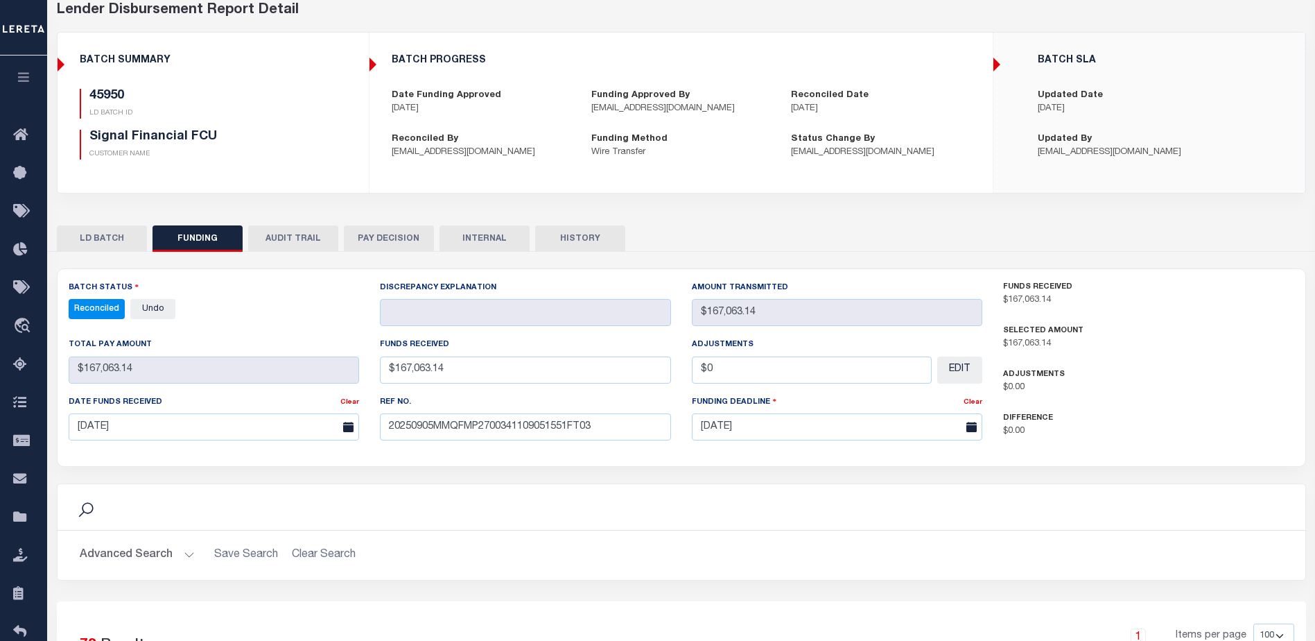
scroll to position [139, 0]
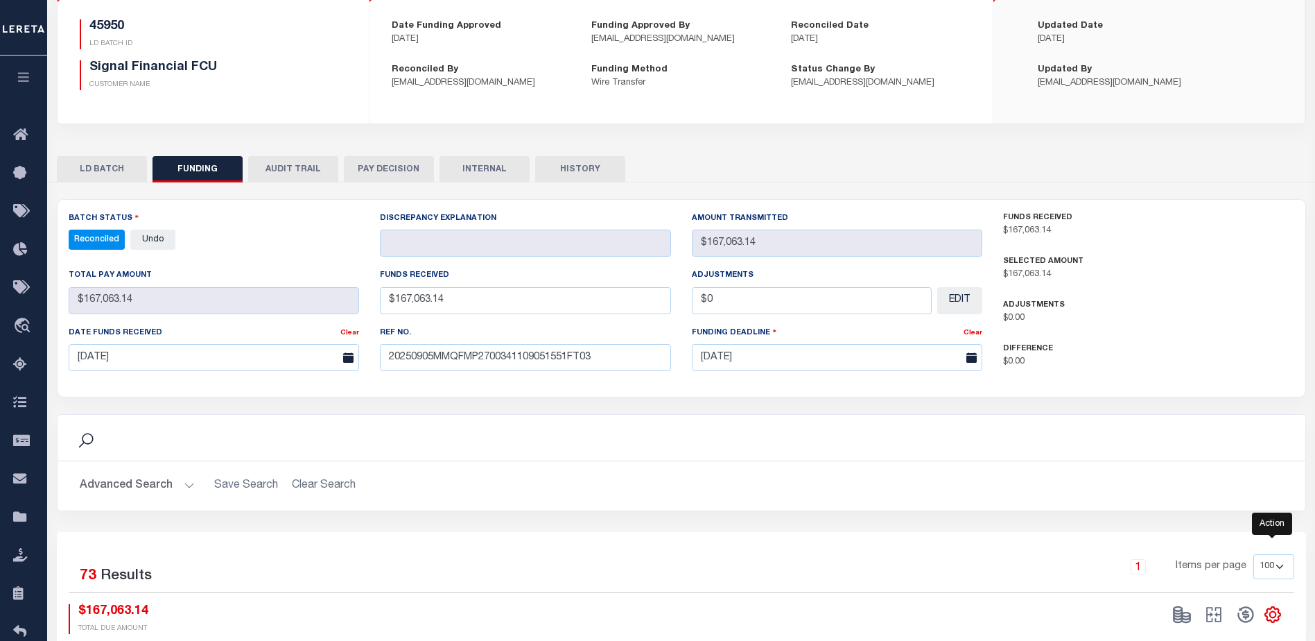
click at [1271, 613] on icon "" at bounding box center [1272, 614] width 6 height 6
click at [1177, 432] on span "CSV" at bounding box center [1172, 428] width 21 height 10
drag, startPoint x: 428, startPoint y: 505, endPoint x: 449, endPoint y: 480, distance: 32.5
click at [428, 505] on div "Advanced Search Save Search Clear Search Customer Number Contains Contains Is C…" at bounding box center [682, 485] width 1248 height 49
